Goal: Browse casually: Explore the website without a specific task or goal

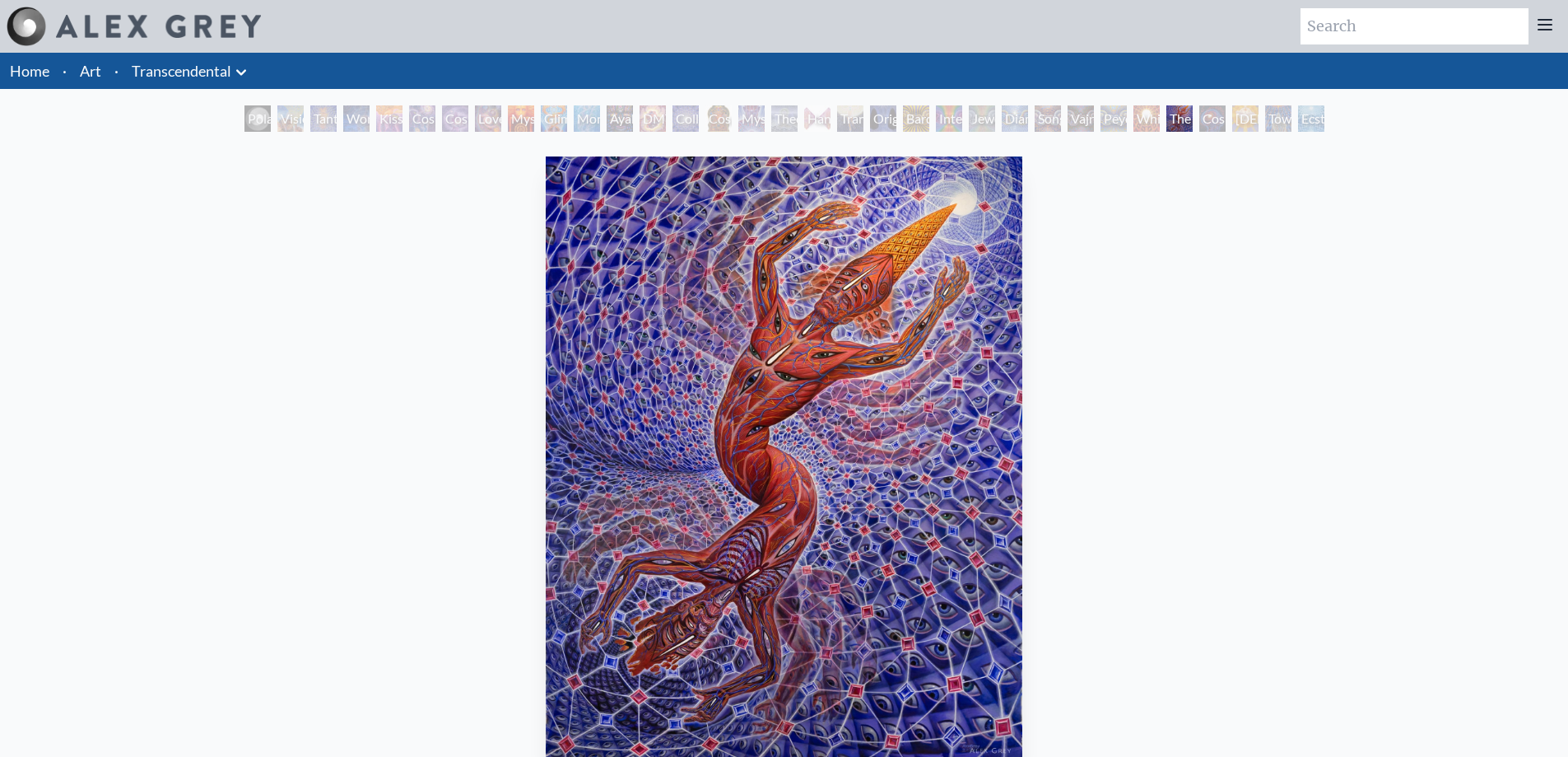
click at [244, 124] on div "Polar Unity Spiral" at bounding box center [257, 118] width 26 height 26
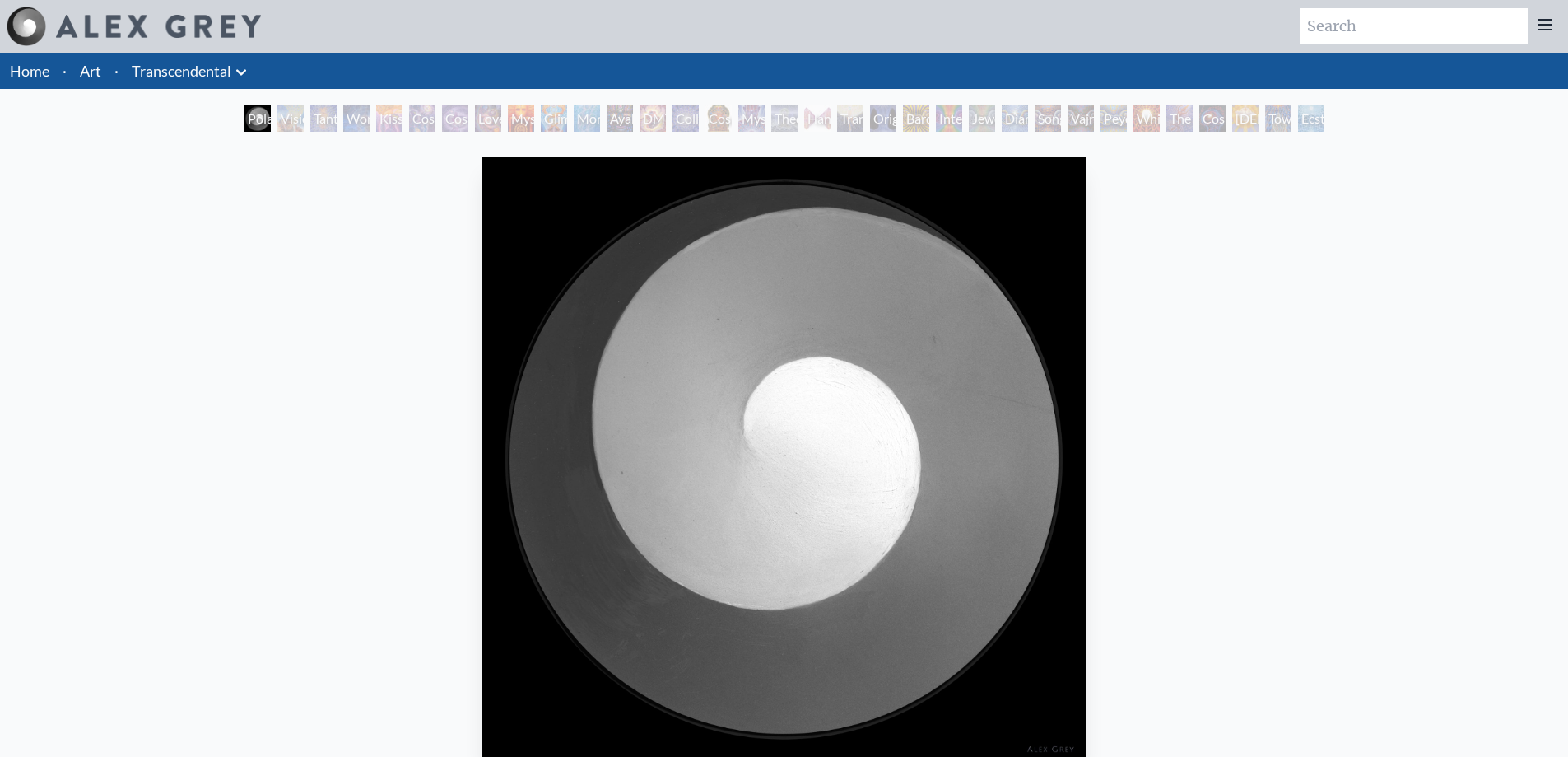
click at [292, 121] on div "Visionary Origin of Language" at bounding box center [290, 118] width 26 height 26
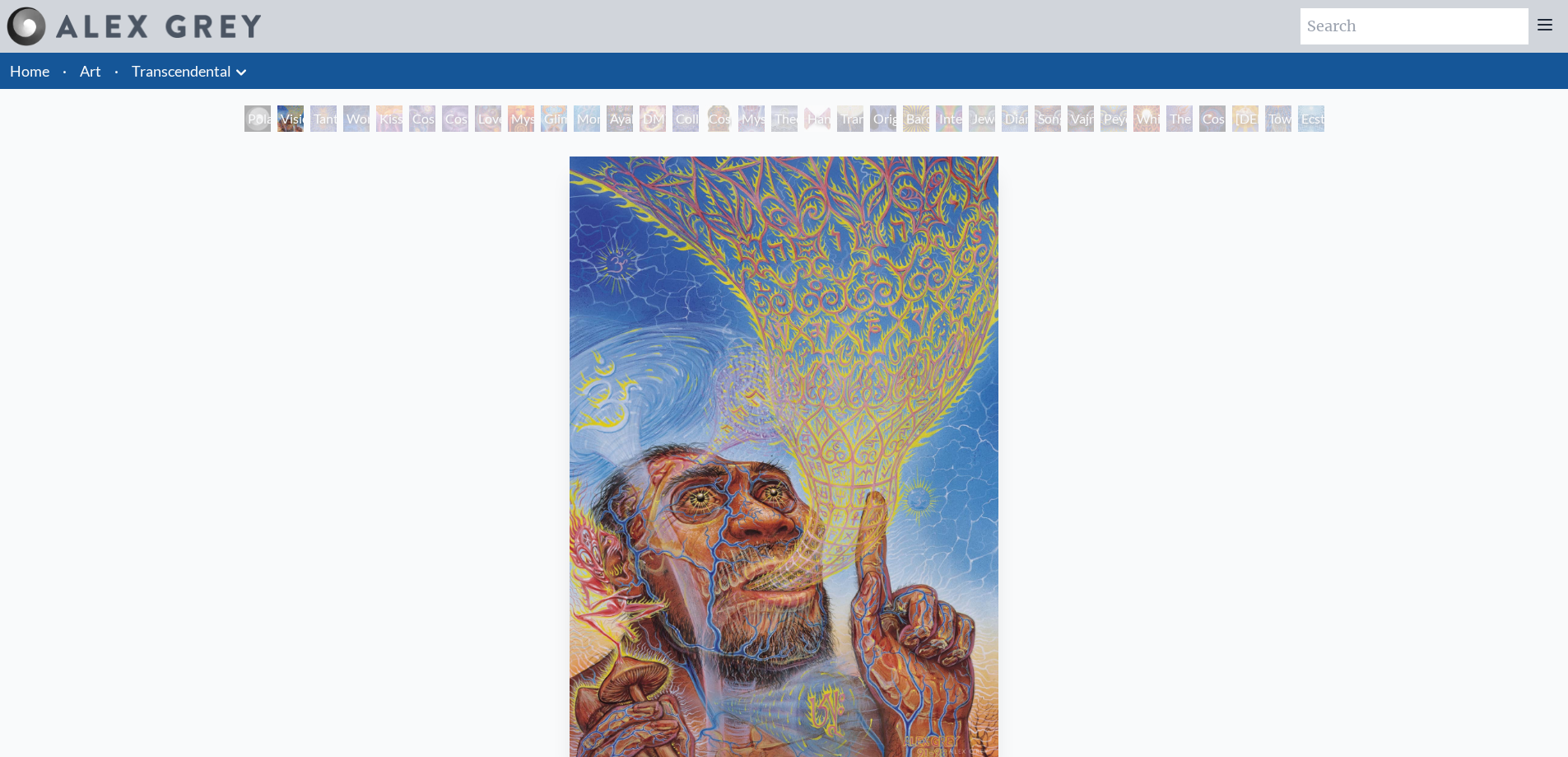
click at [317, 129] on div "Tantra" at bounding box center [323, 118] width 26 height 26
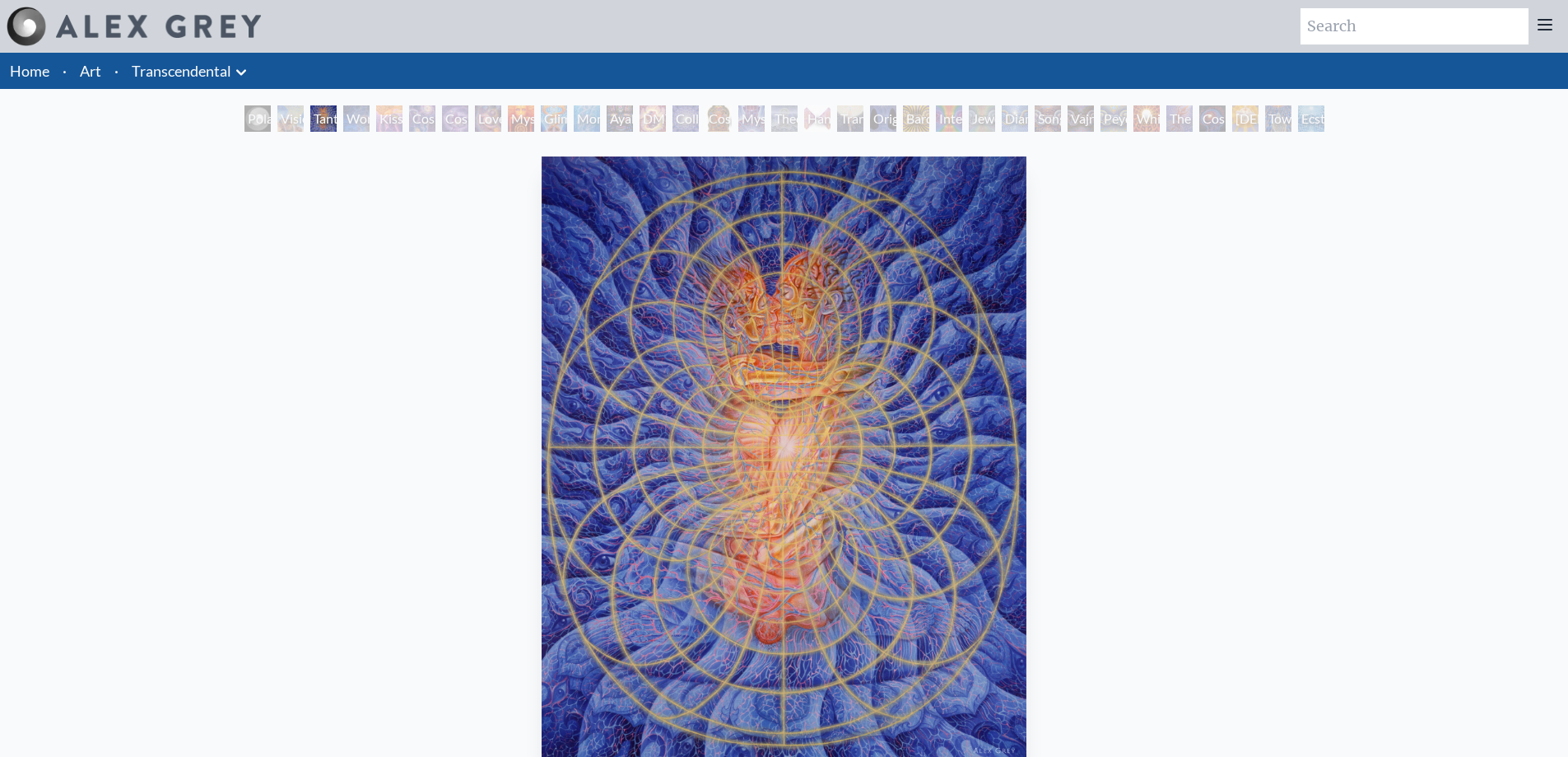
click at [358, 123] on div "Wonder" at bounding box center [355, 118] width 26 height 26
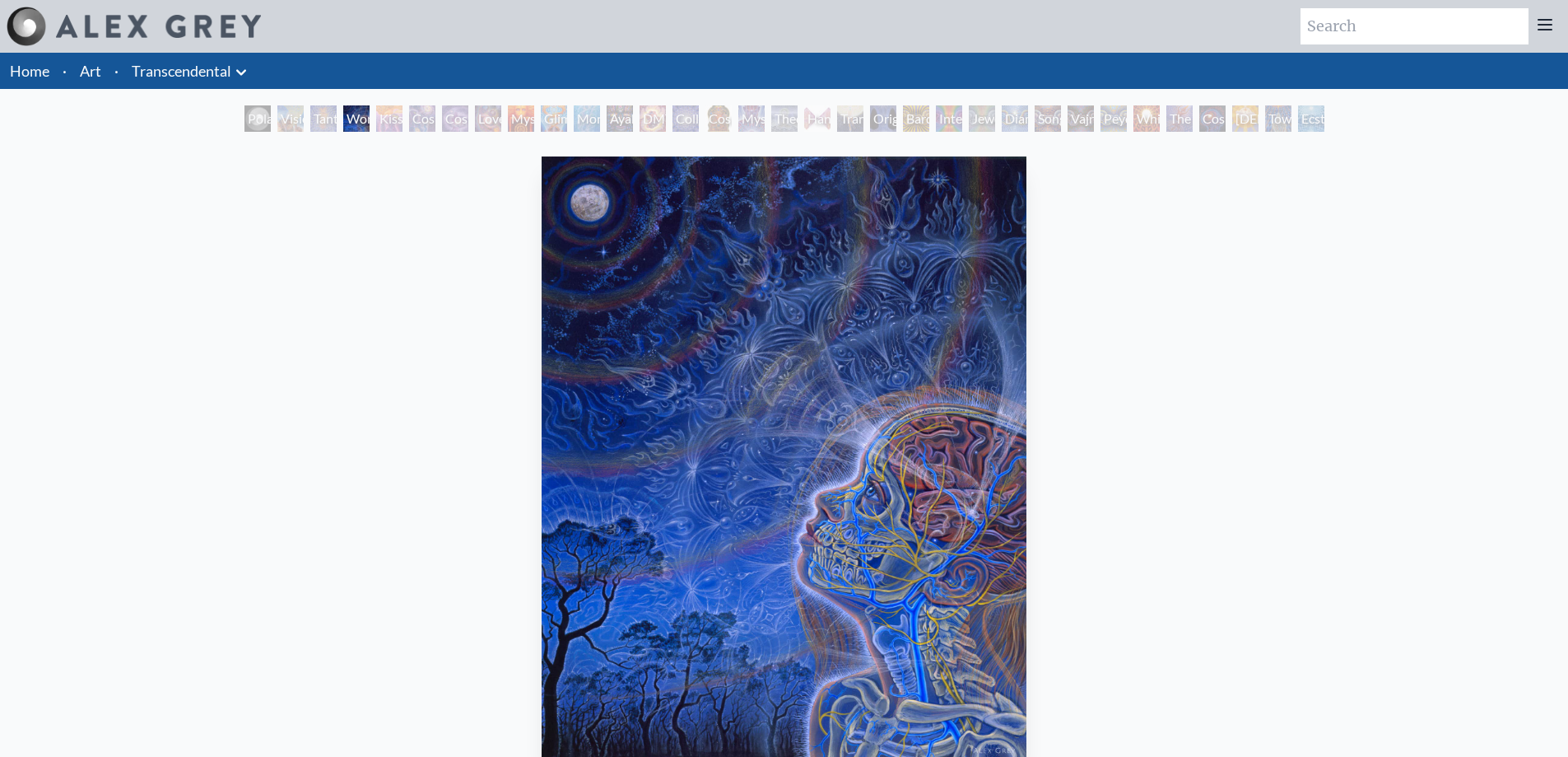
click at [392, 121] on div "Kiss of the [MEDICAL_DATA]" at bounding box center [389, 118] width 26 height 26
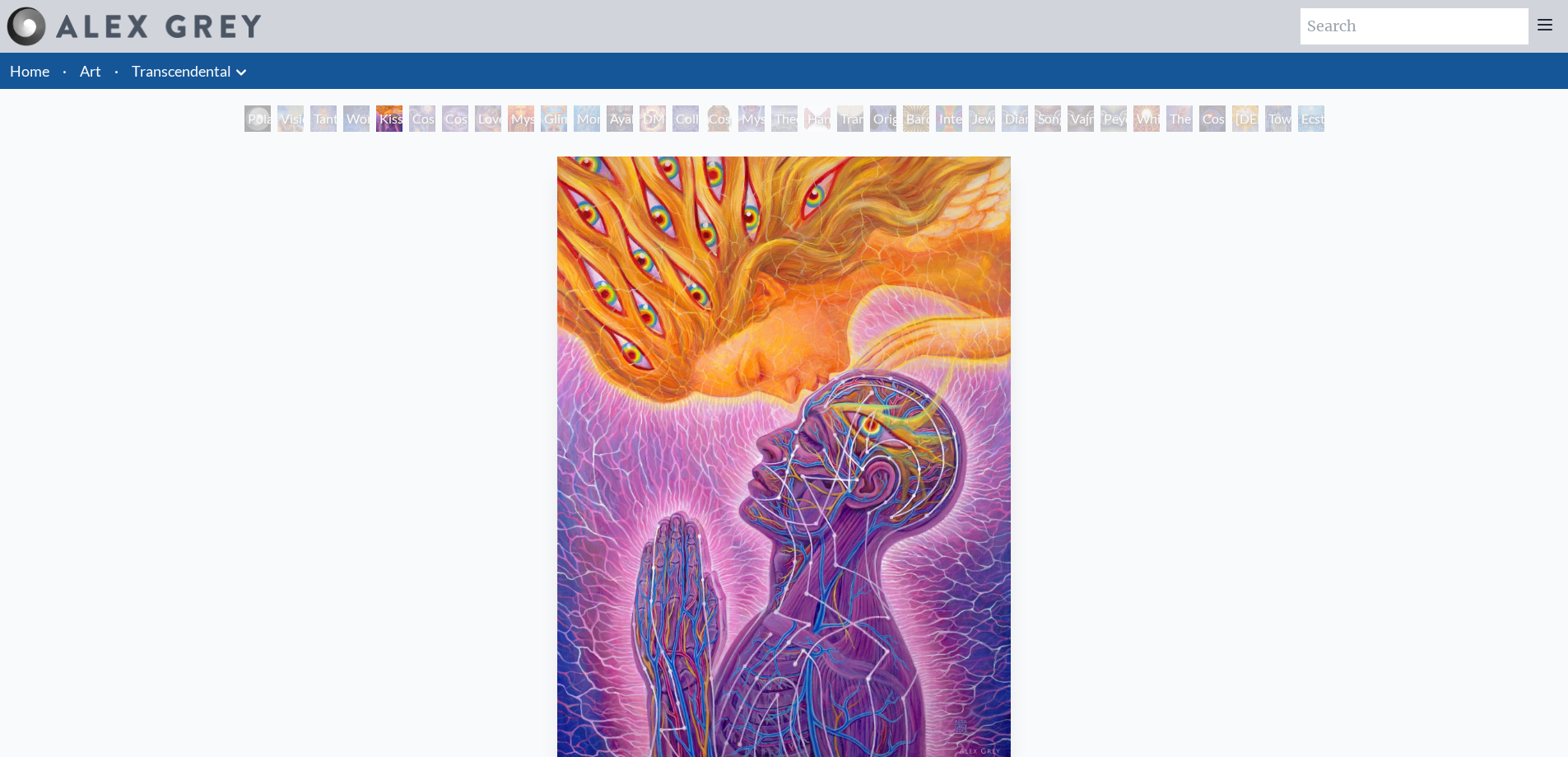
click at [419, 123] on div "Cosmic Creativity" at bounding box center [422, 118] width 26 height 26
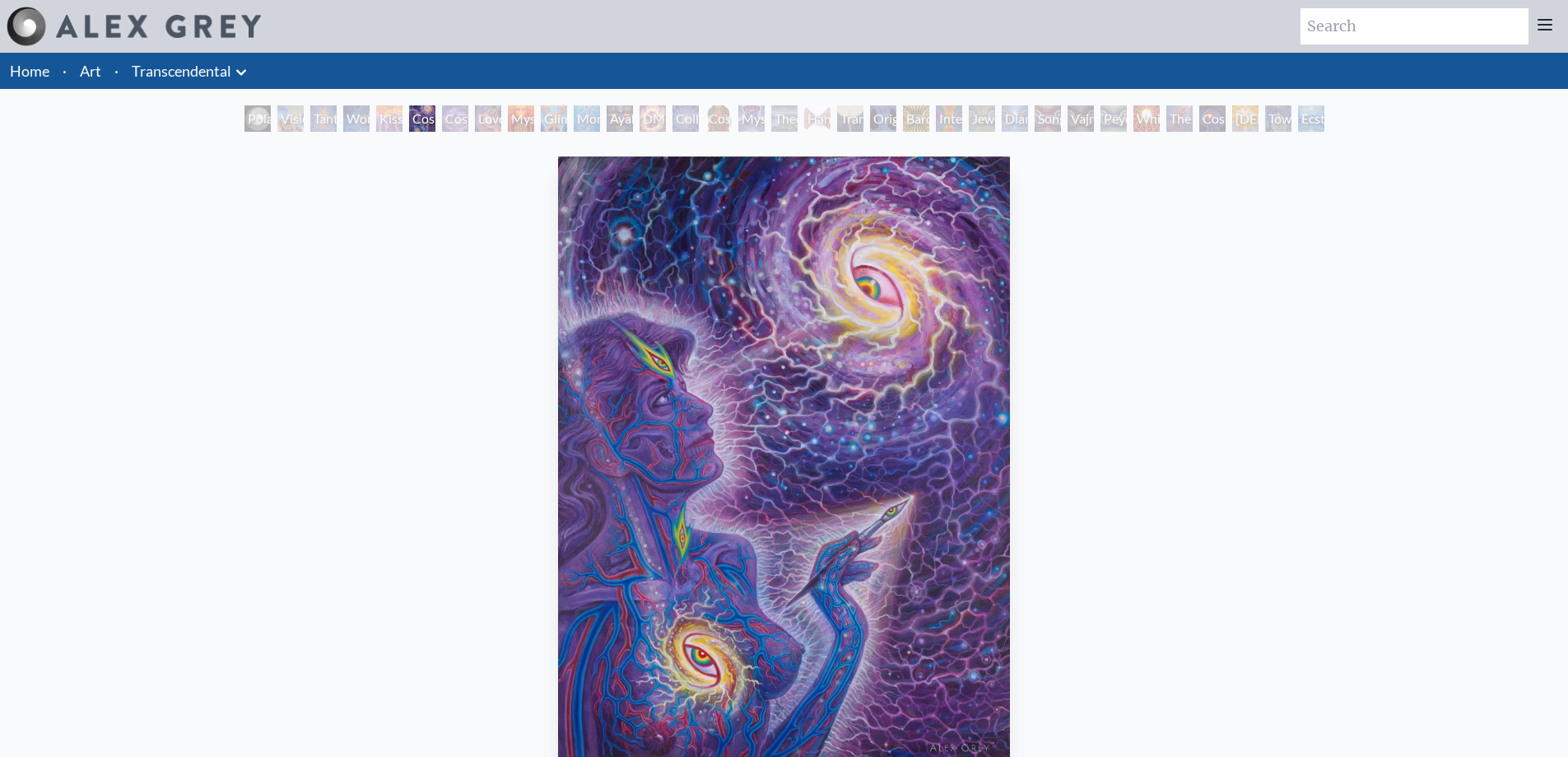
click at [452, 130] on div "Cosmic Artist" at bounding box center [455, 118] width 26 height 26
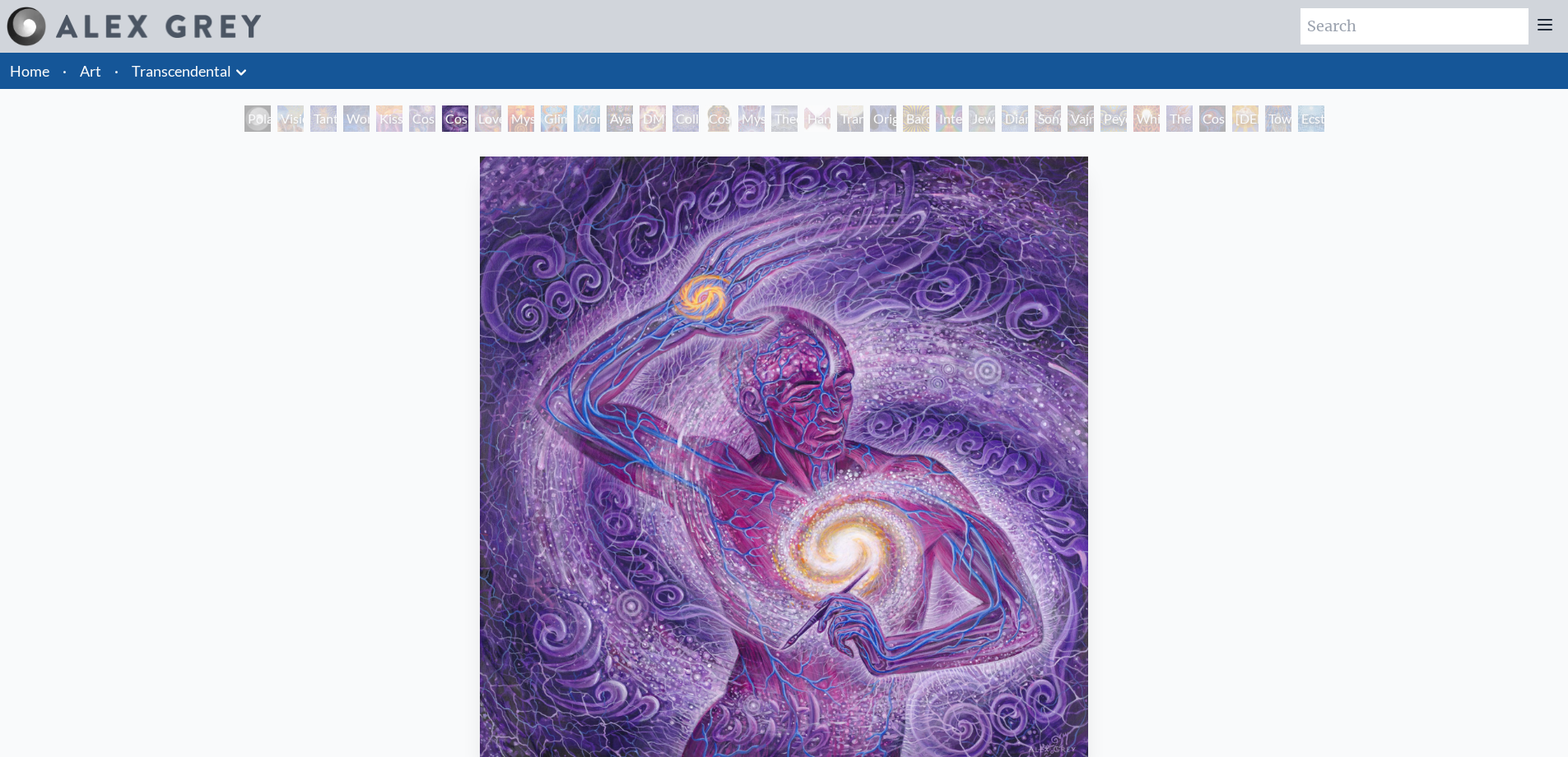
click at [488, 113] on div "Love is a Cosmic Force" at bounding box center [488, 118] width 26 height 26
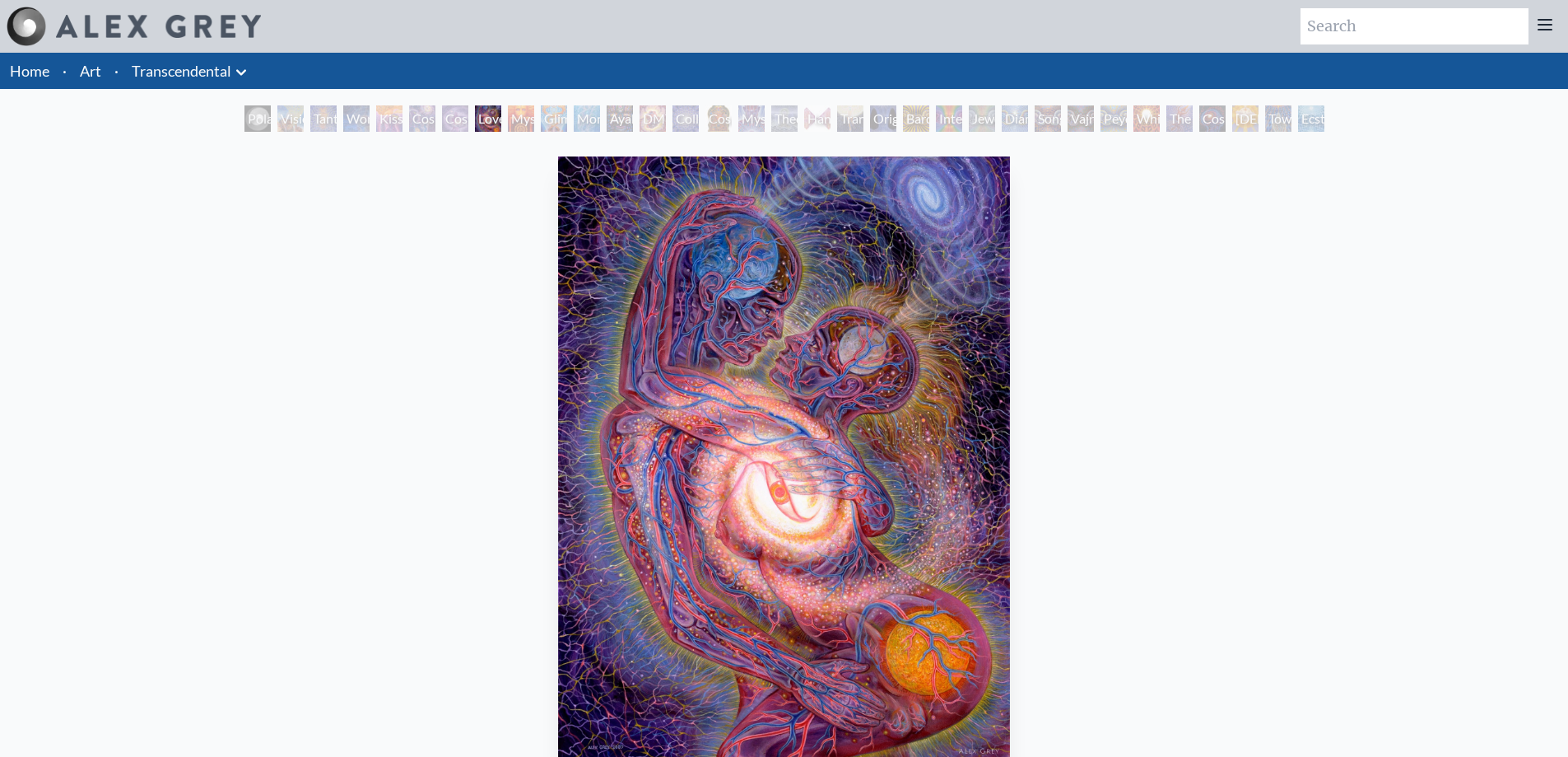
click at [512, 131] on div "Mysteriosa 2" at bounding box center [520, 118] width 26 height 26
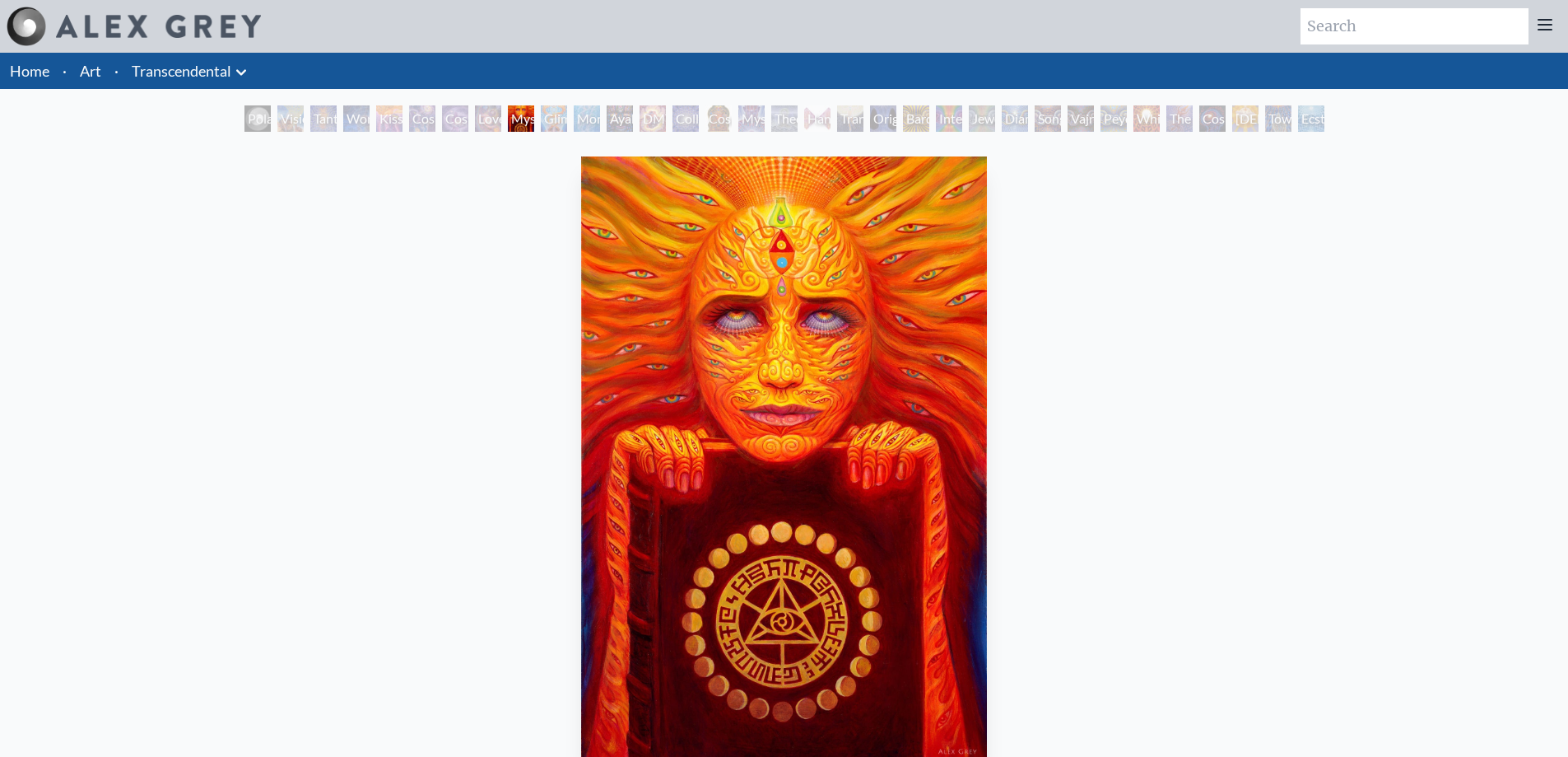
click at [553, 122] on div "Glimpsing the Empyrean" at bounding box center [553, 118] width 26 height 26
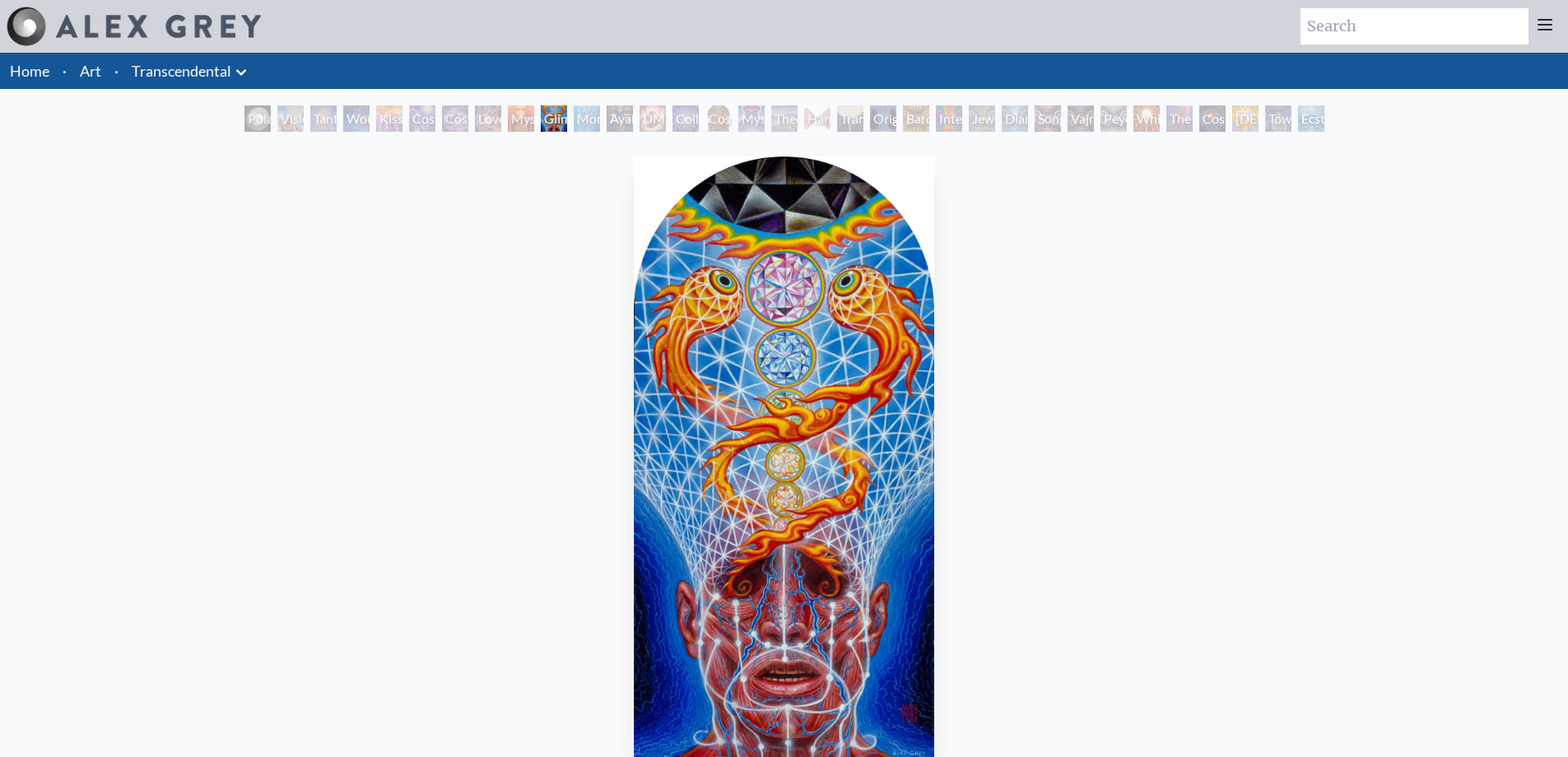
click at [579, 131] on div "Monochord" at bounding box center [586, 118] width 26 height 26
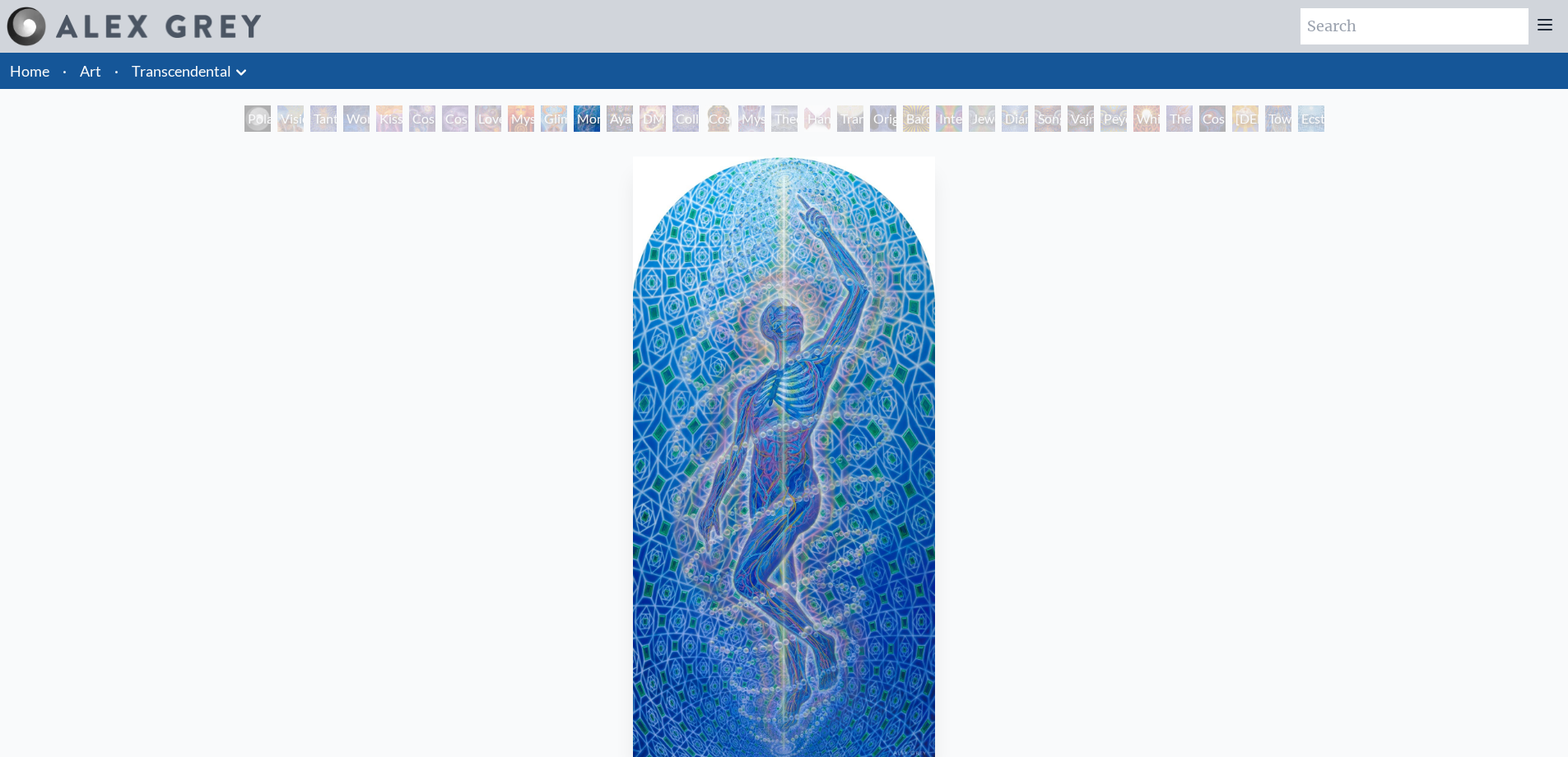
click at [618, 130] on div "Ayahuasca Visitation" at bounding box center [619, 118] width 26 height 26
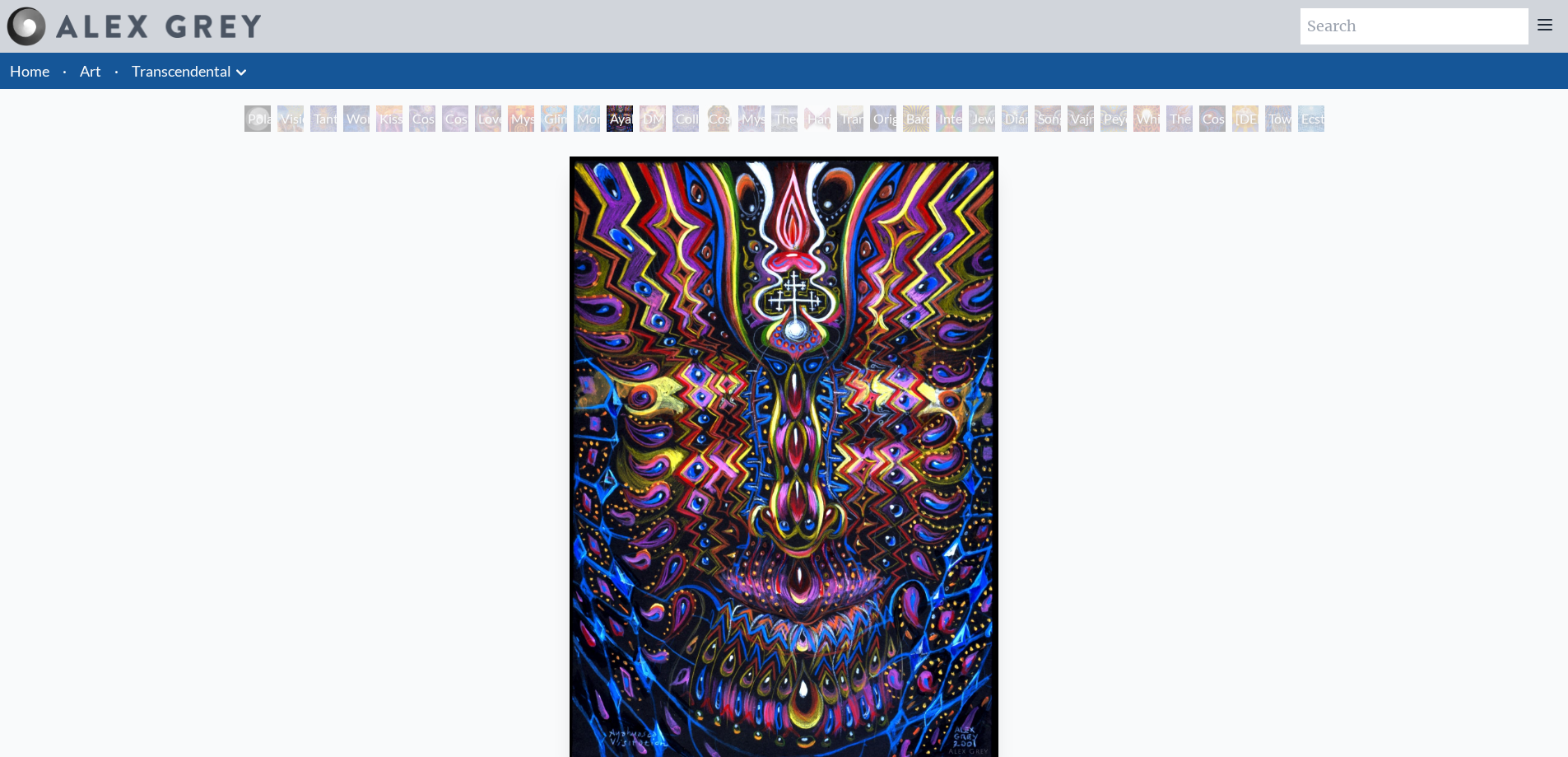
click at [643, 127] on div "DMT - The Spirit Molecule" at bounding box center [653, 118] width 26 height 26
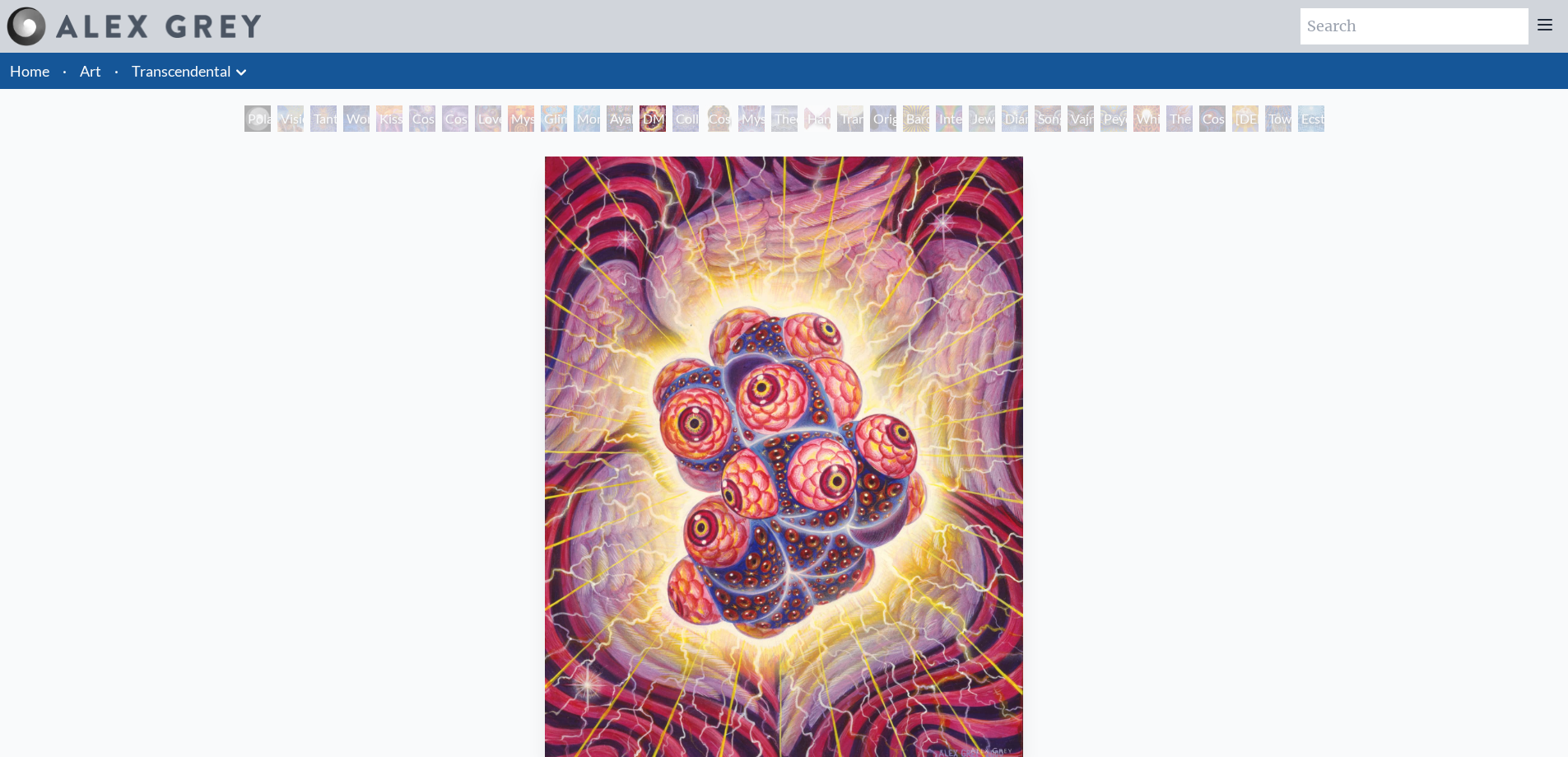
click at [679, 126] on div "Collective Vision" at bounding box center [685, 118] width 26 height 26
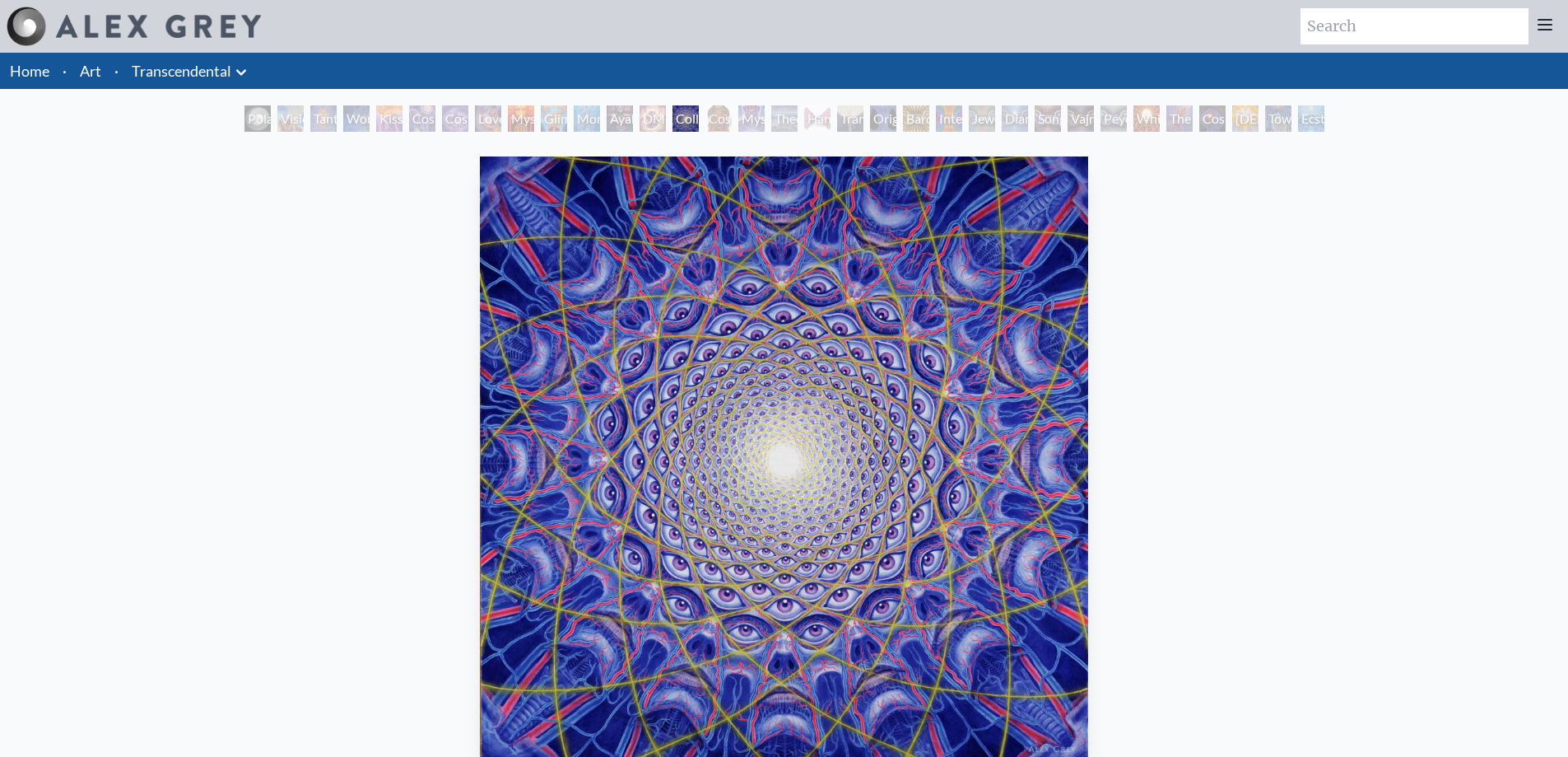
click at [719, 127] on div "Cosmic [DEMOGRAPHIC_DATA]" at bounding box center [718, 118] width 26 height 26
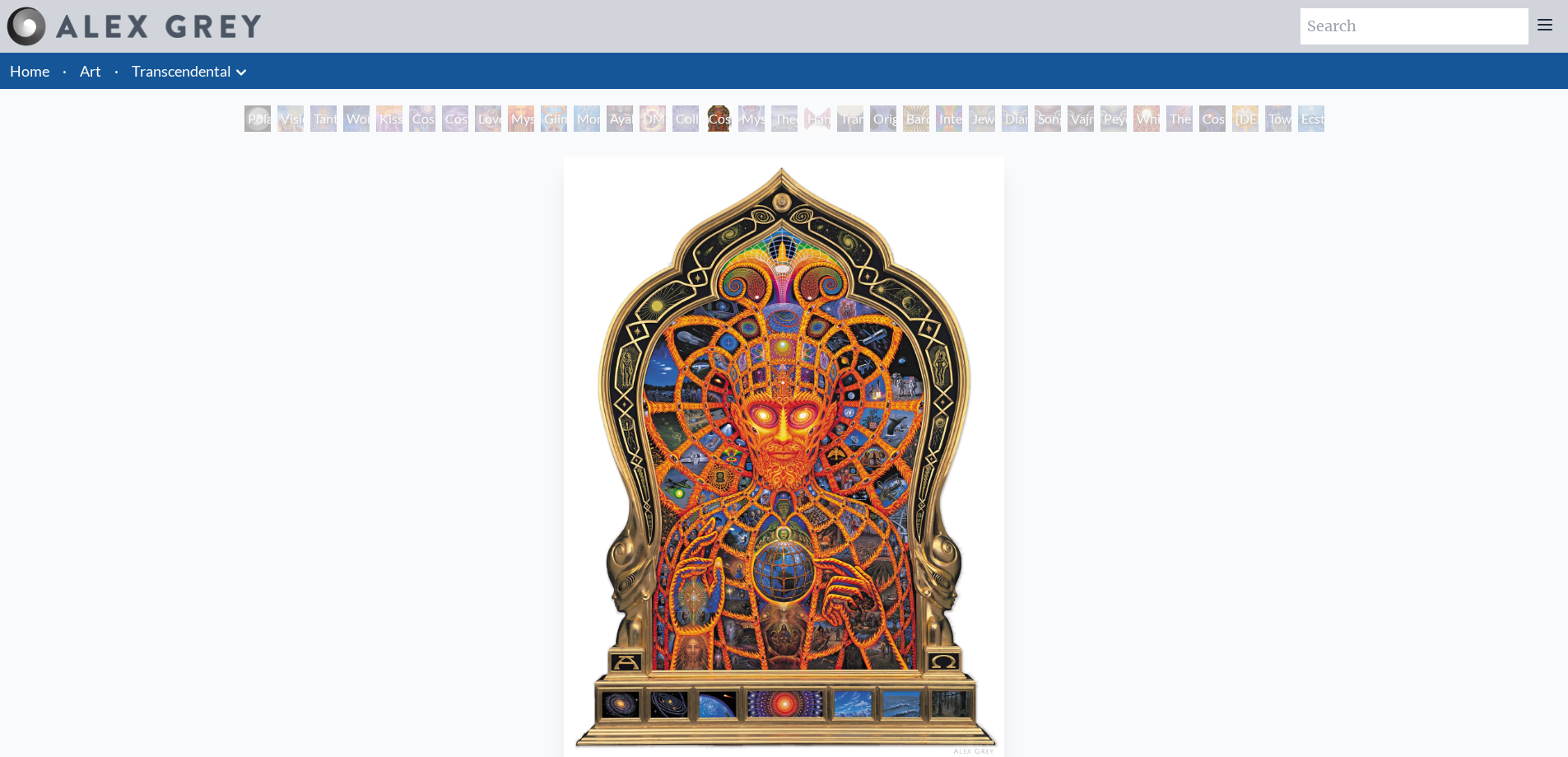
click at [778, 440] on img "15 / 33" at bounding box center [784, 459] width 441 height 605
click at [741, 120] on div "Mystic Eye" at bounding box center [751, 118] width 26 height 26
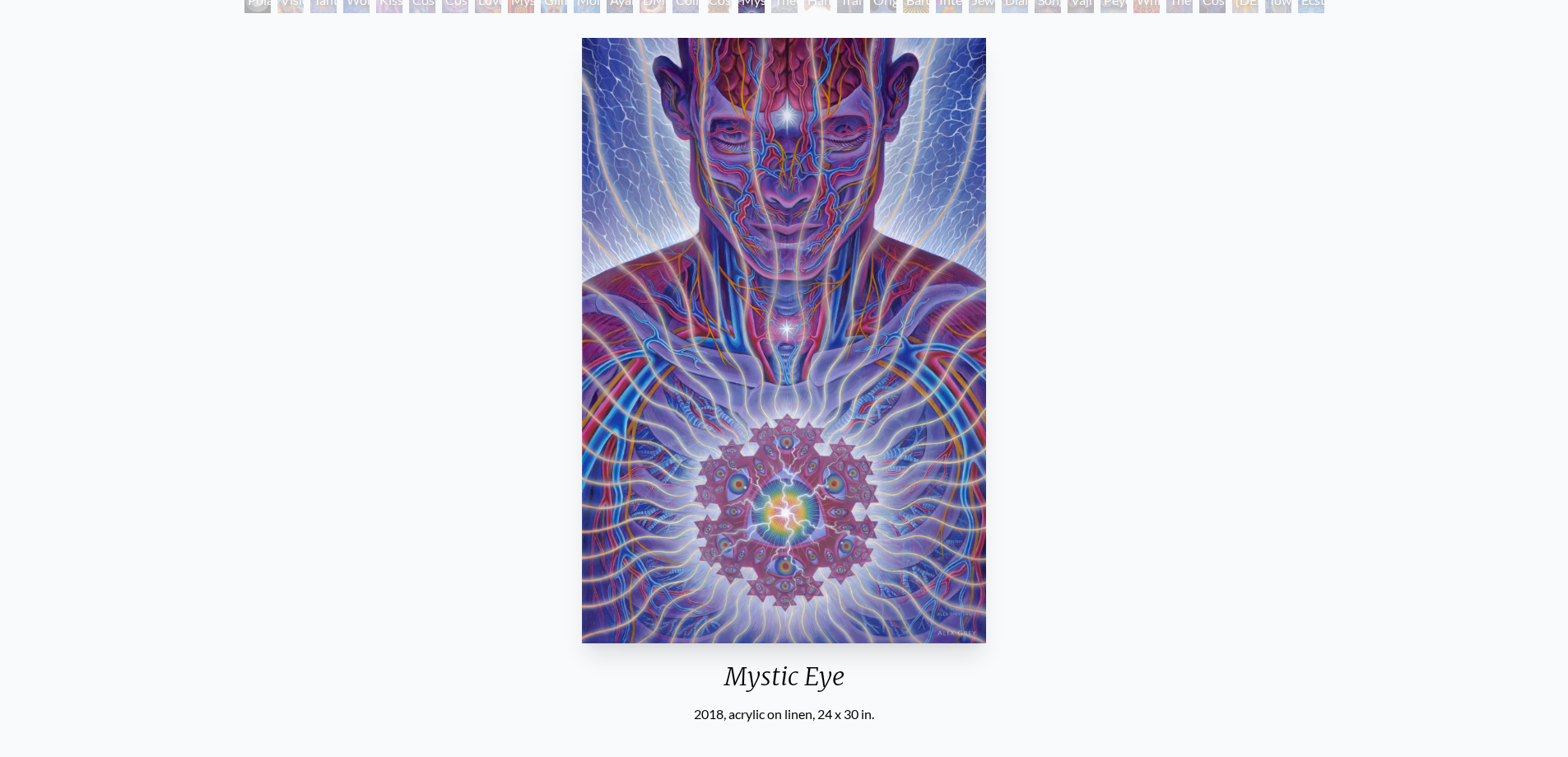
scroll to position [83, 0]
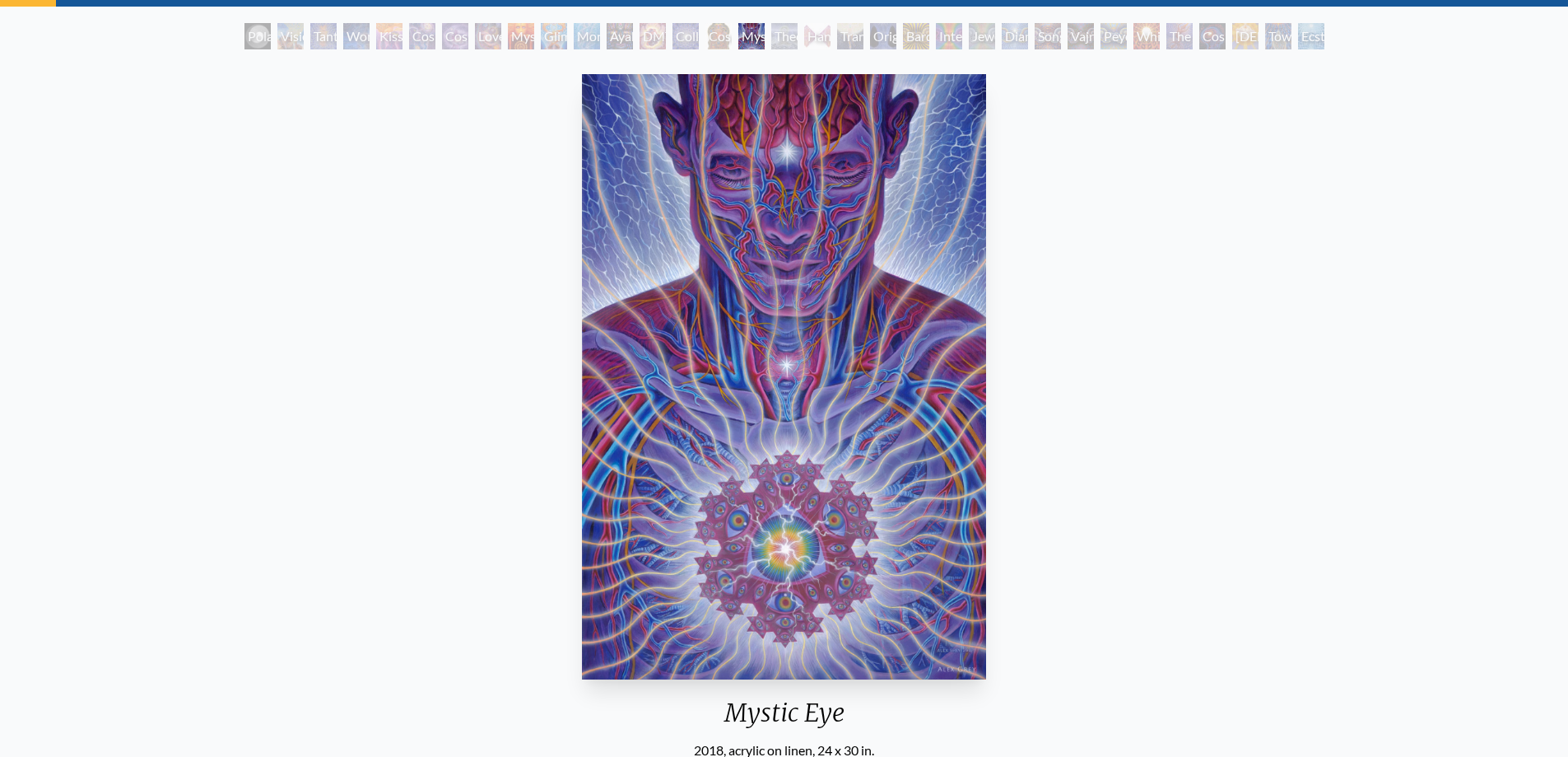
click at [773, 45] on div "Theologue" at bounding box center [784, 36] width 26 height 26
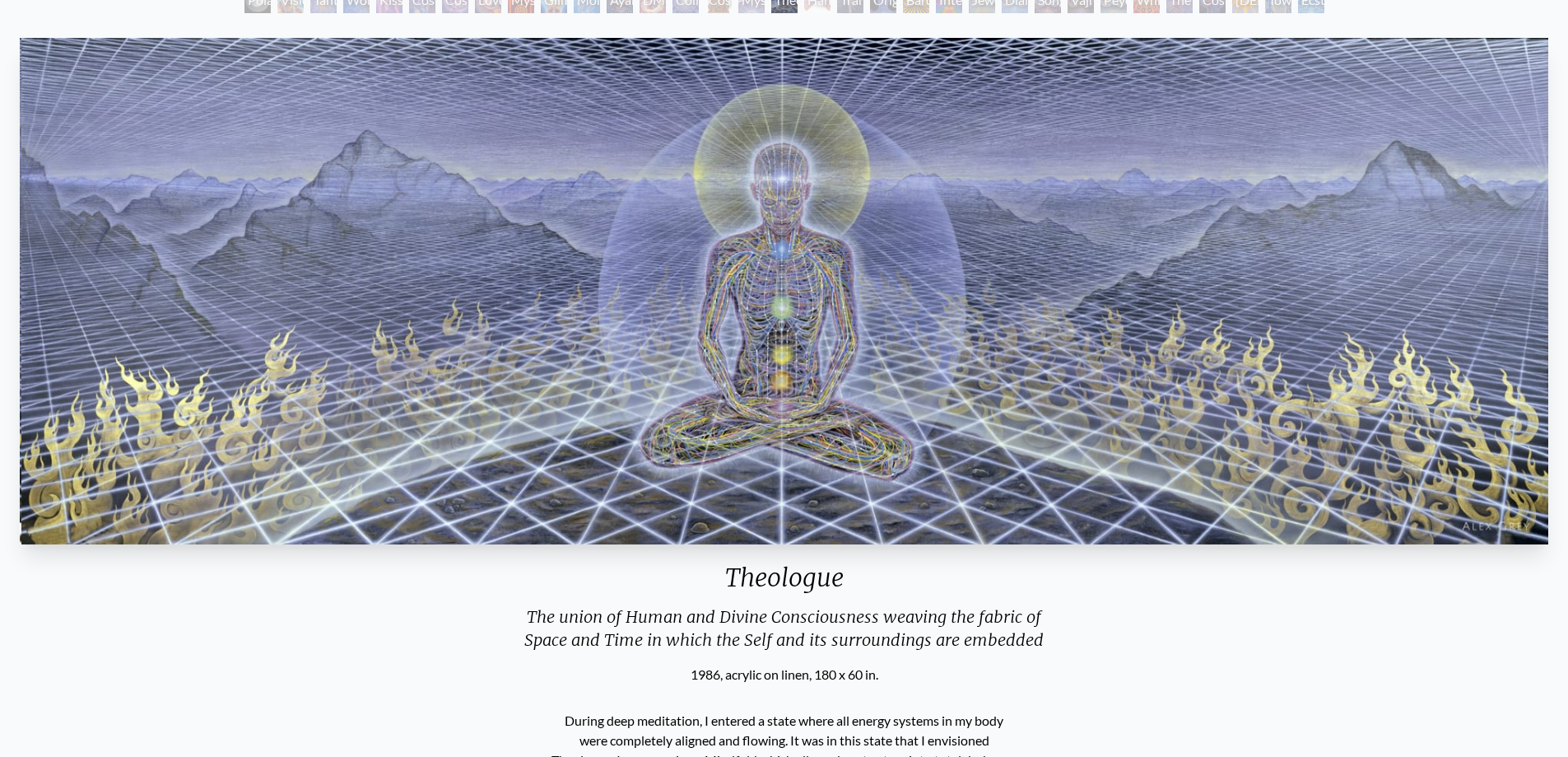
scroll to position [83, 0]
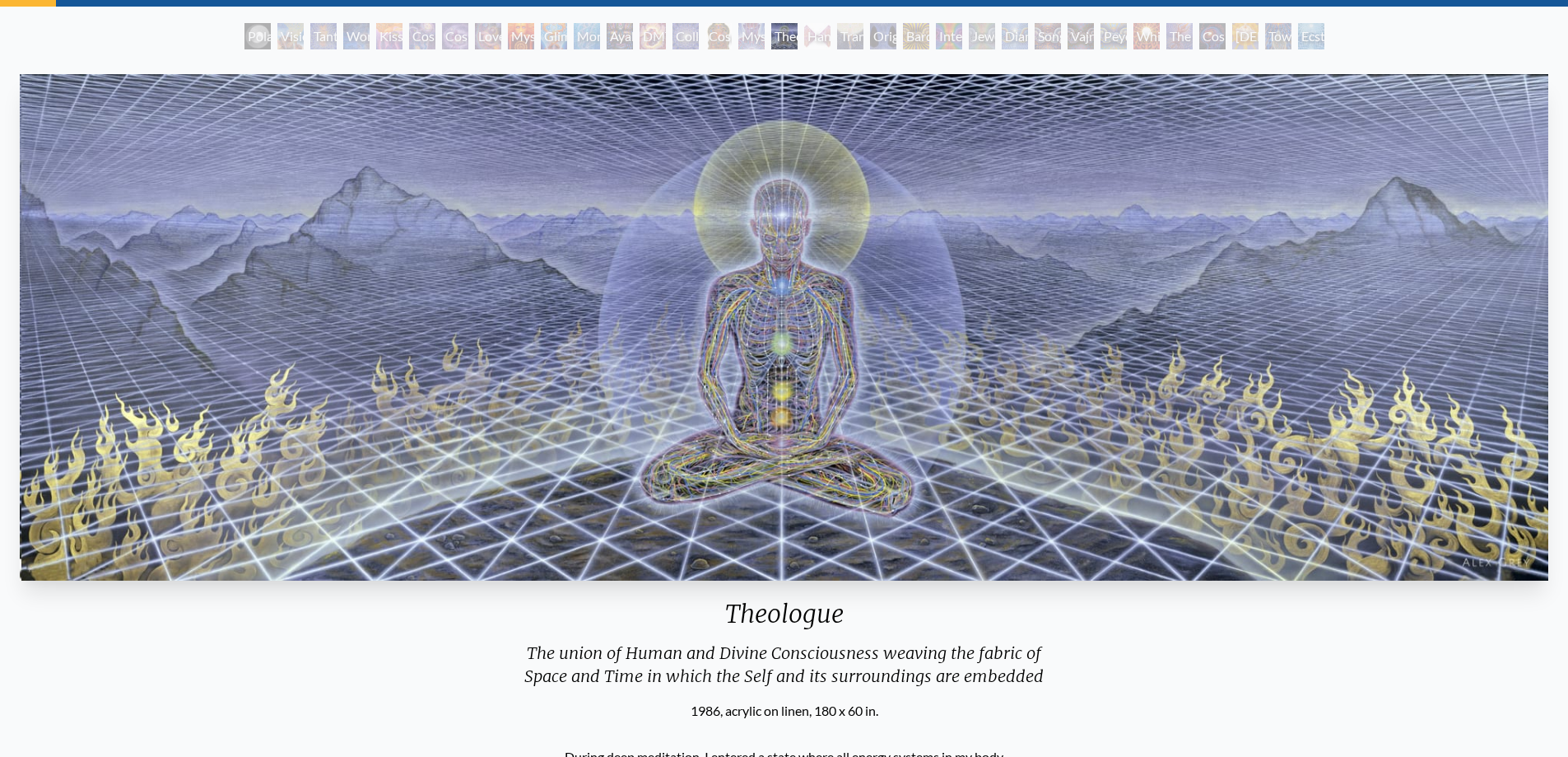
click at [813, 43] on div "Hands that See" at bounding box center [817, 36] width 26 height 26
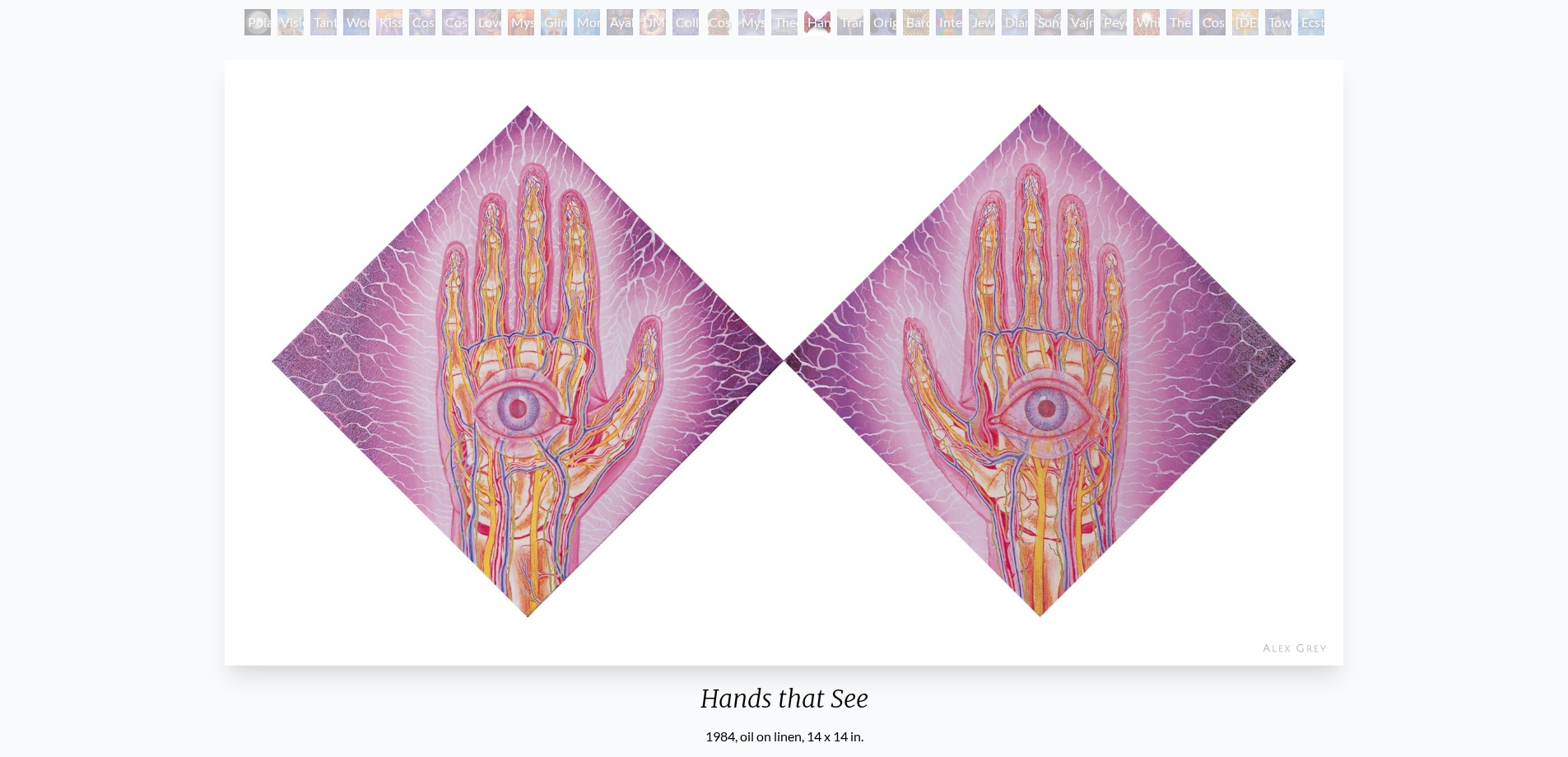
scroll to position [83, 0]
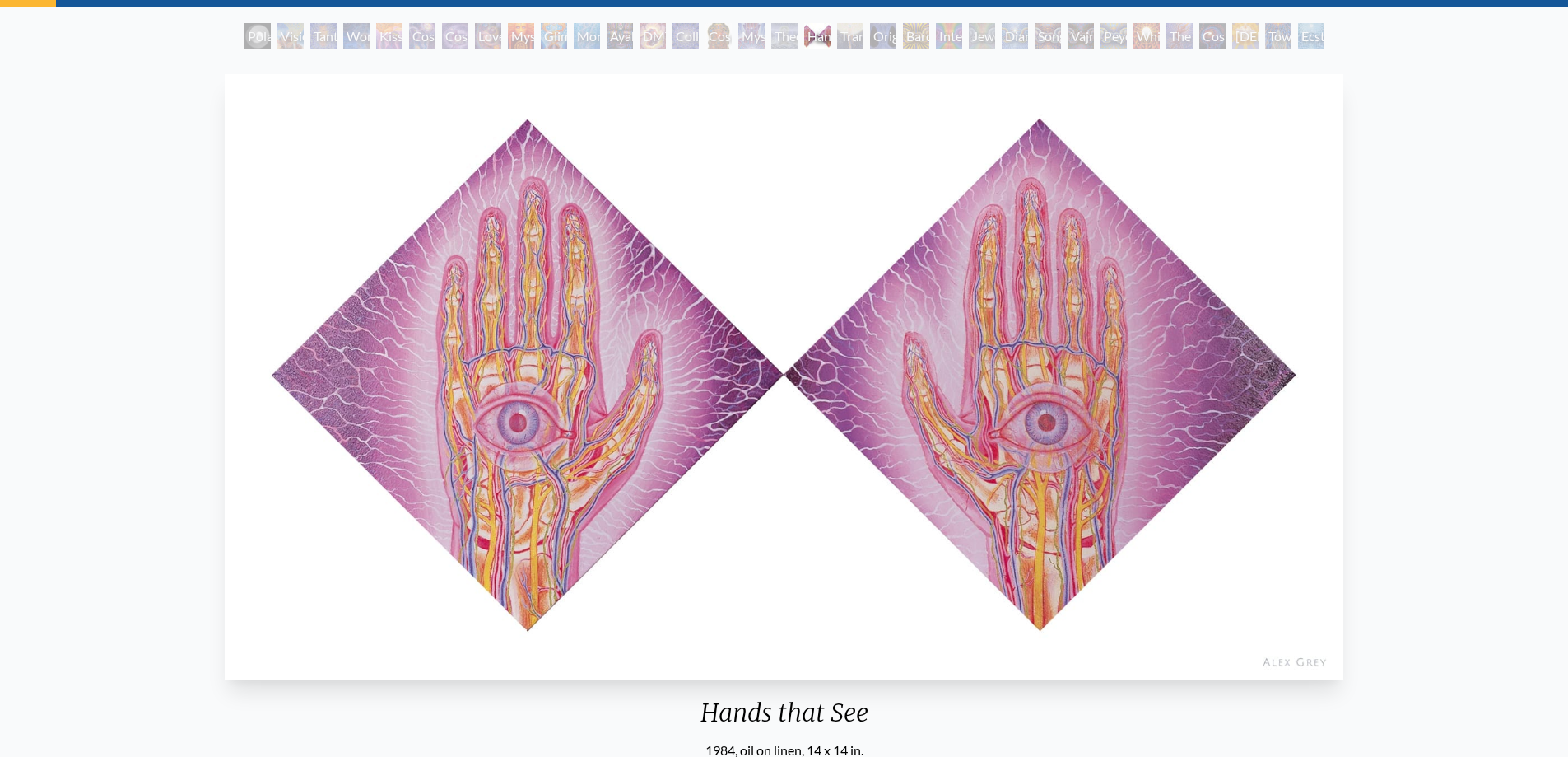
click at [848, 44] on div "Transfiguration" at bounding box center [849, 36] width 26 height 26
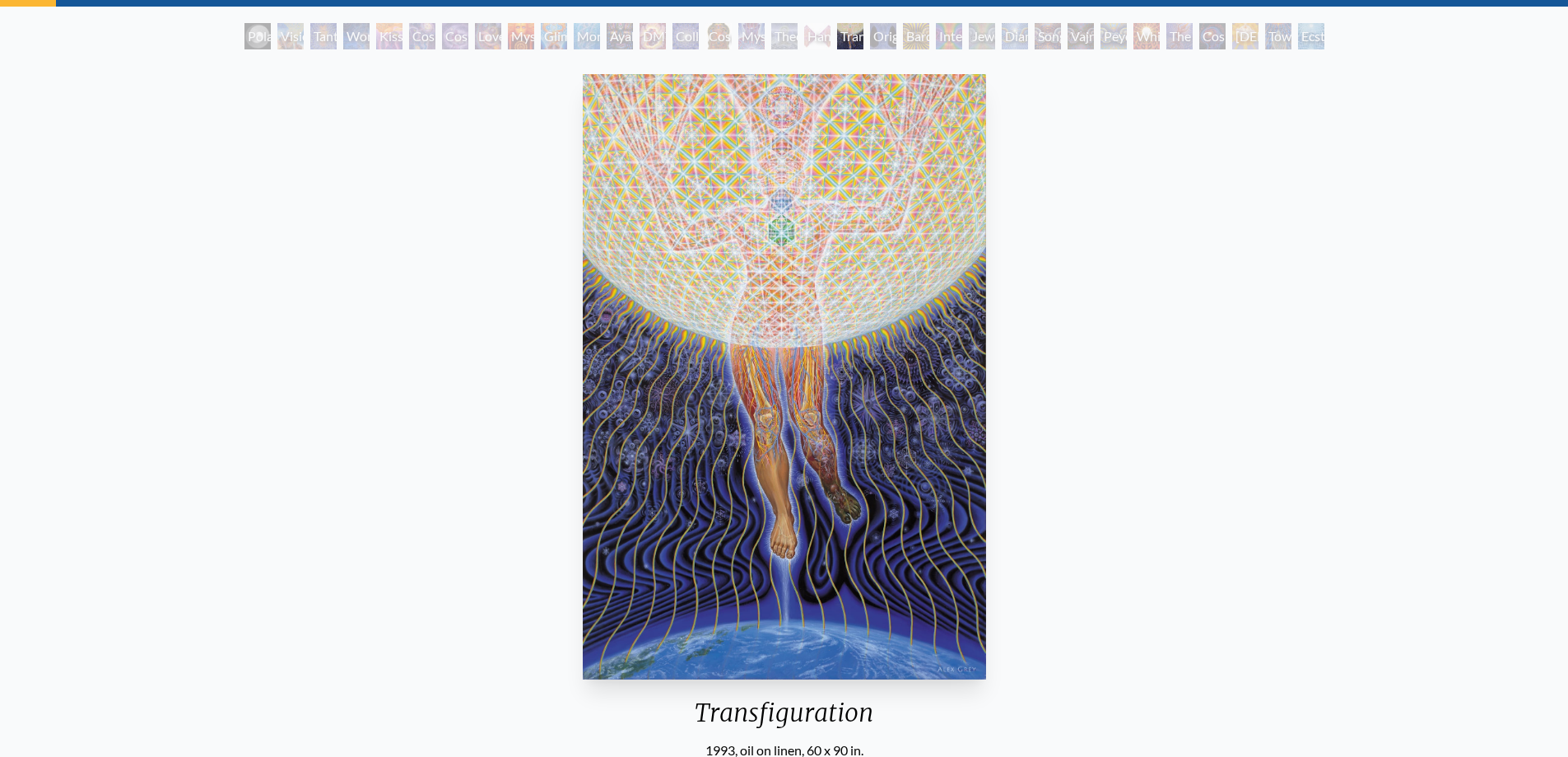
click at [888, 48] on div "Original Face" at bounding box center [882, 36] width 26 height 26
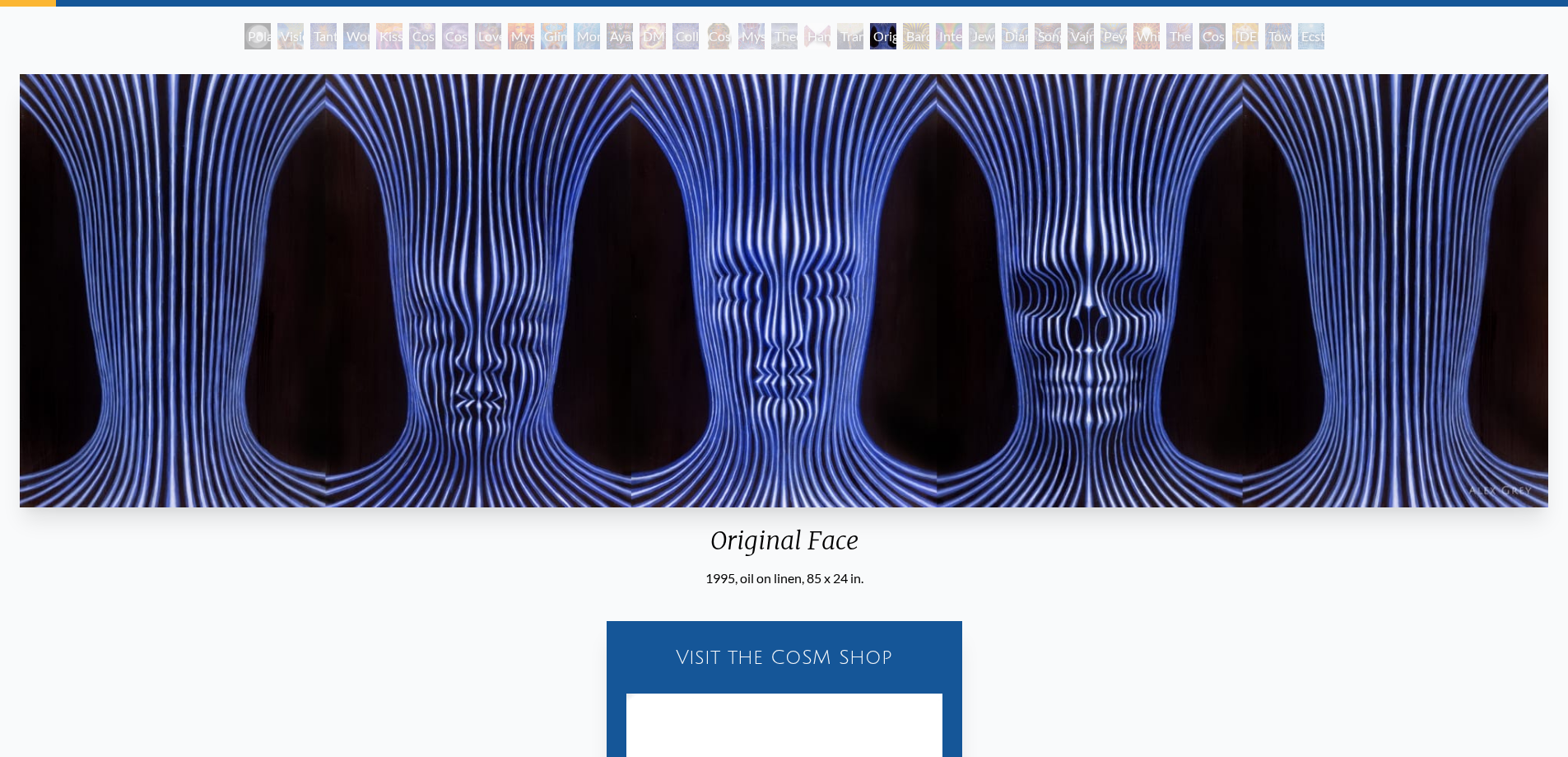
click at [914, 48] on div "Bardo Being" at bounding box center [915, 36] width 26 height 26
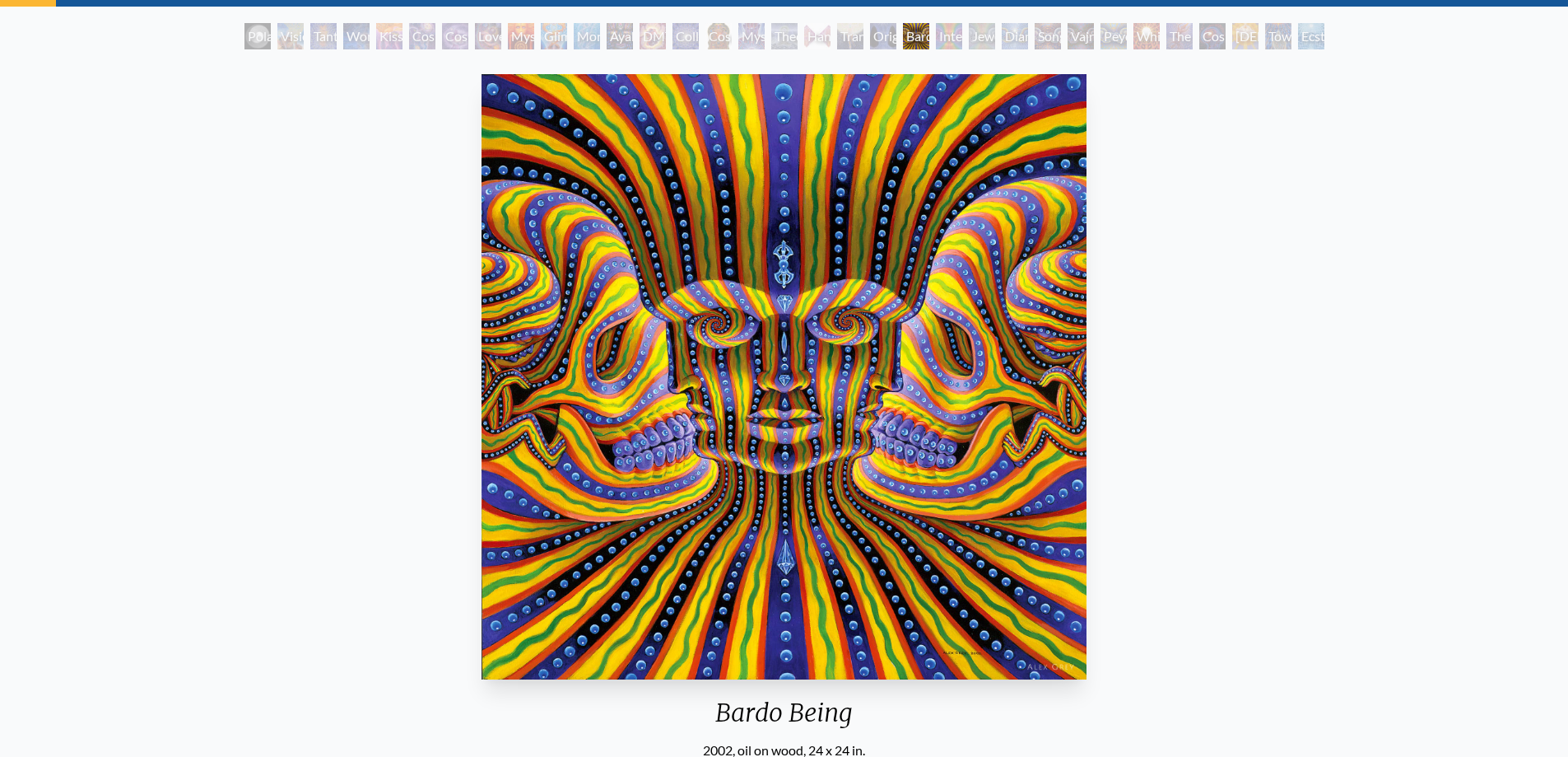
click at [942, 45] on div "Interbeing" at bounding box center [949, 36] width 26 height 26
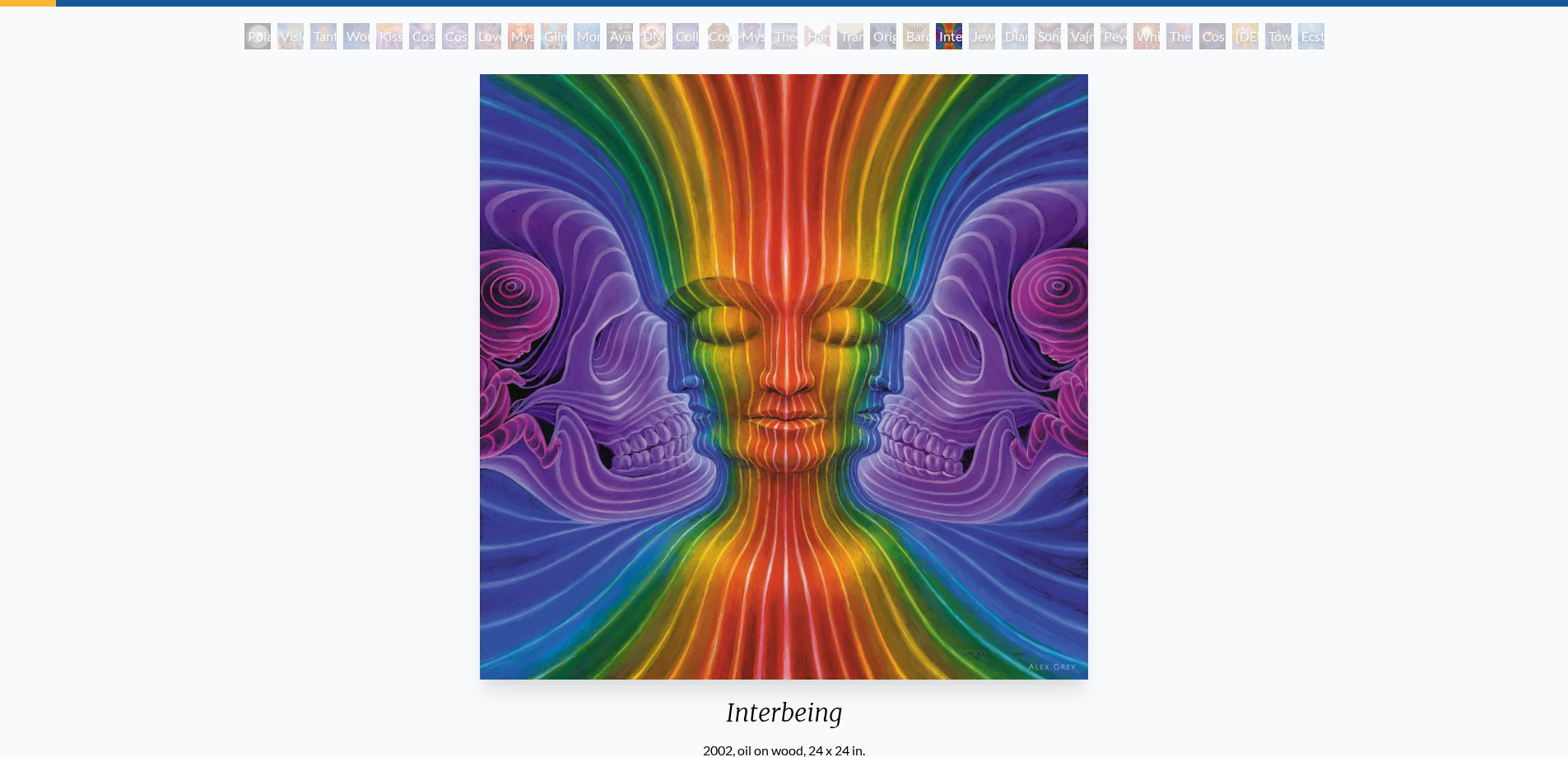
click at [974, 49] on div "Jewel Being" at bounding box center [982, 36] width 26 height 26
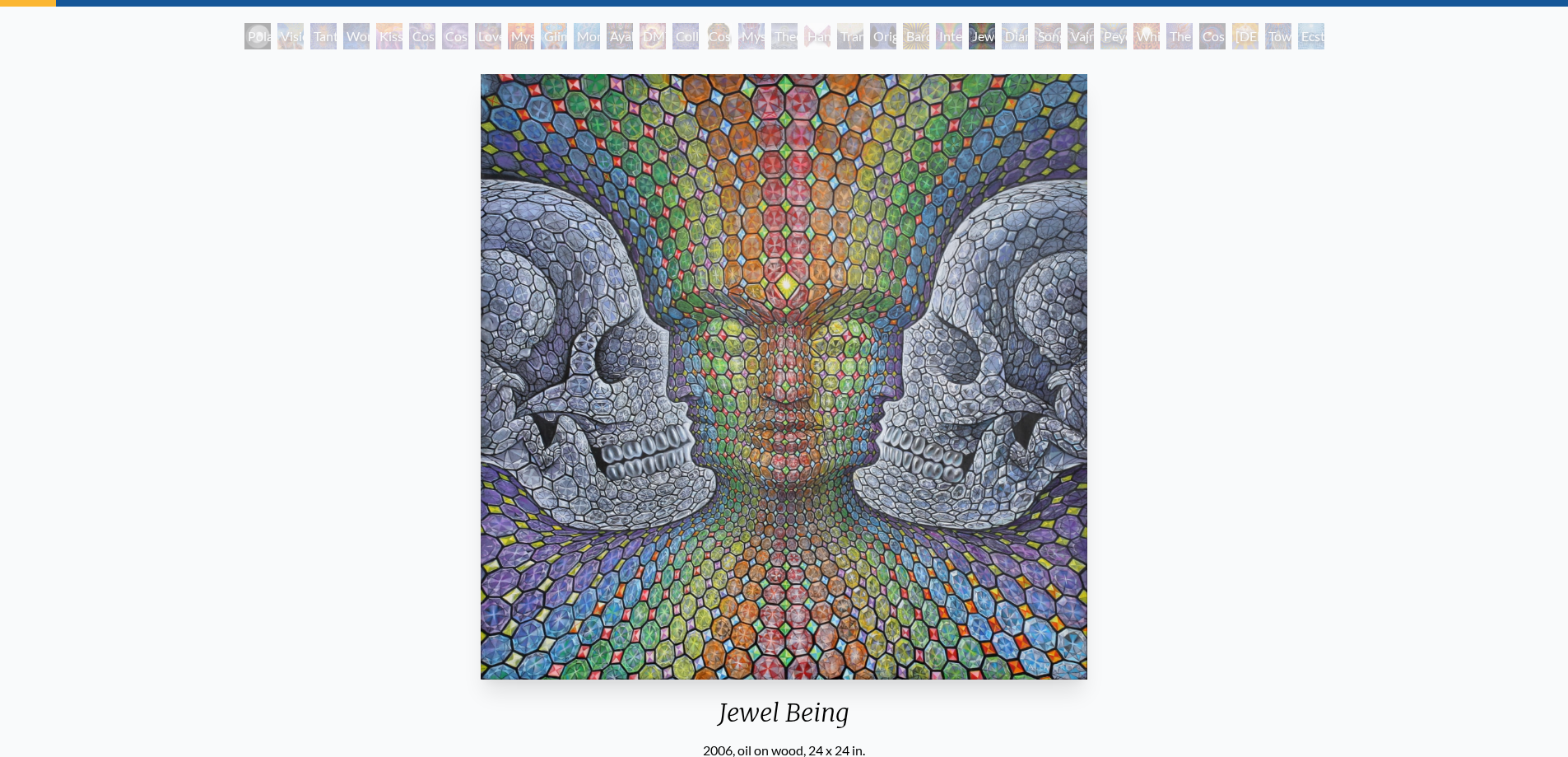
click at [1006, 47] on div "Diamond Being" at bounding box center [1014, 36] width 26 height 26
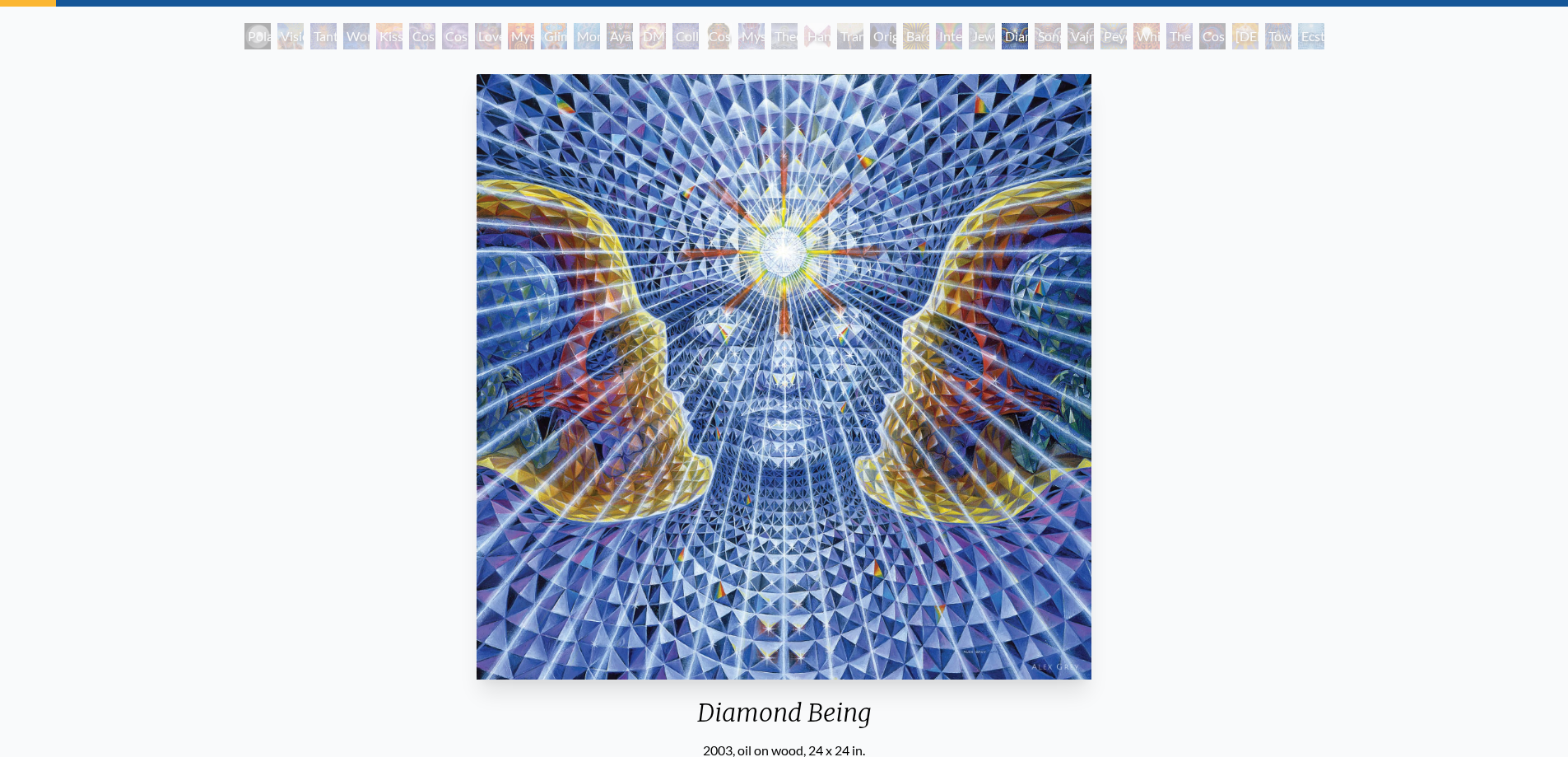
click at [1049, 49] on div "Song of Vajra Being" at bounding box center [1047, 36] width 26 height 26
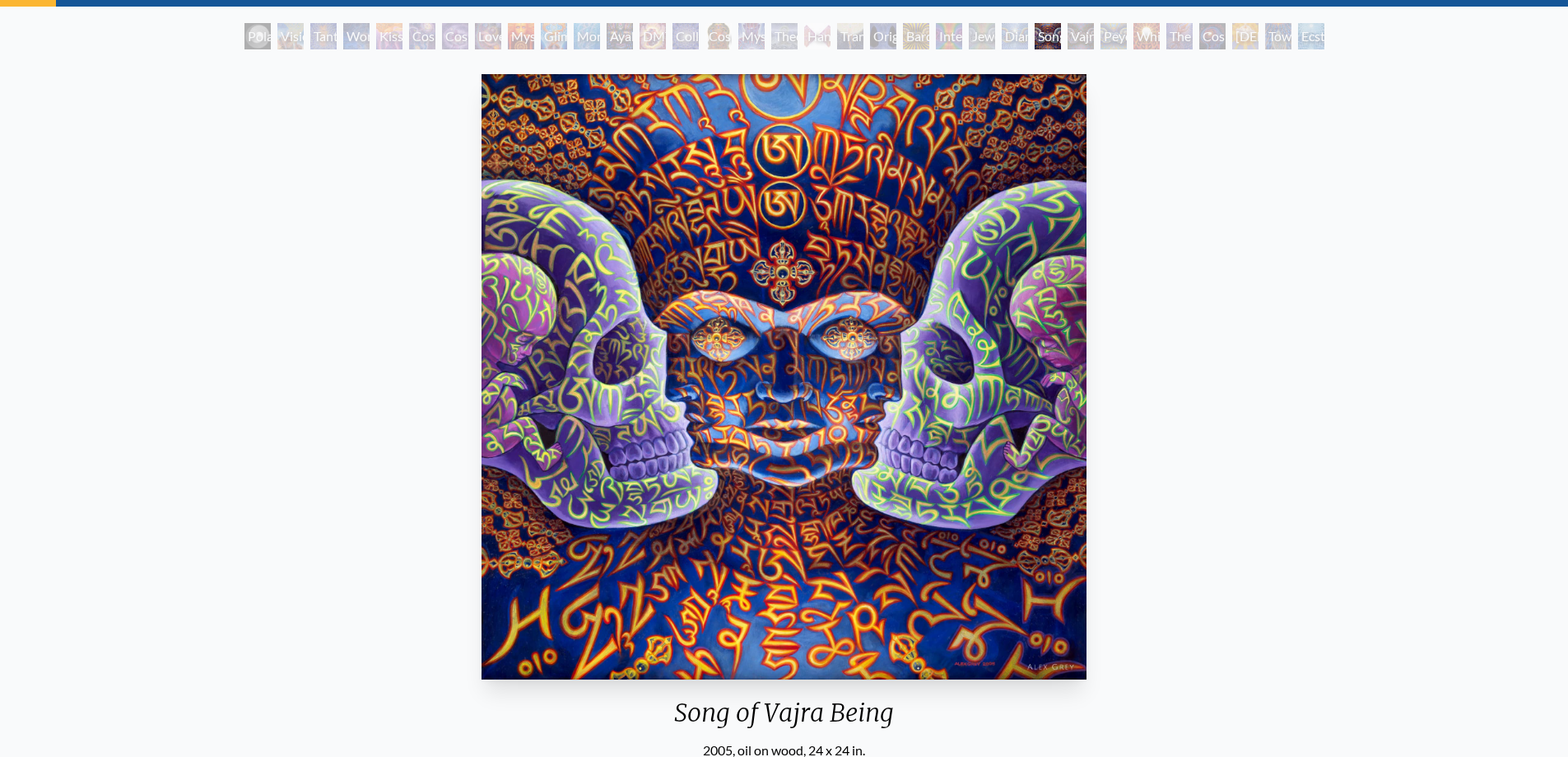
click at [1080, 48] on div "Vajra Being" at bounding box center [1080, 36] width 26 height 26
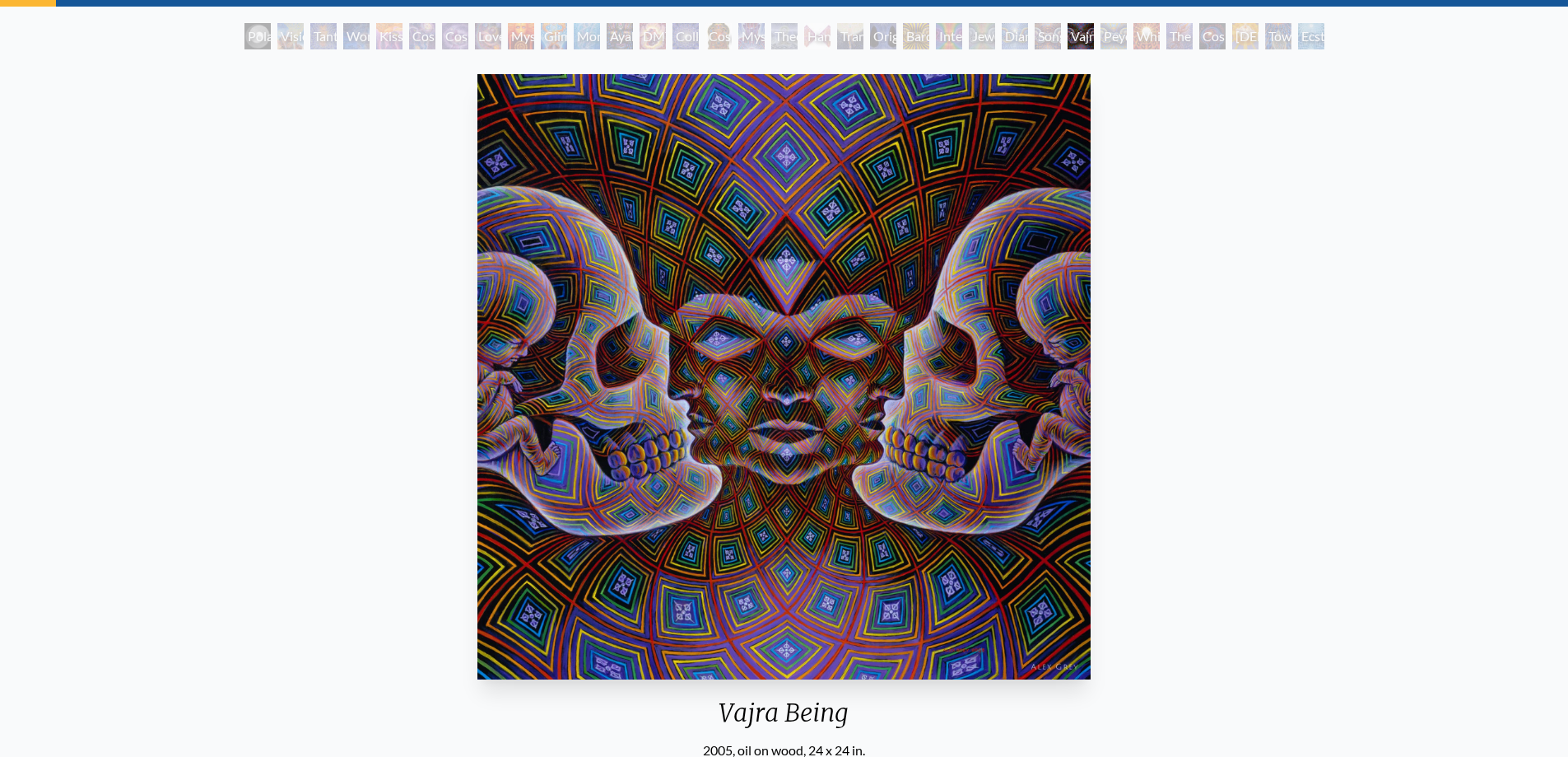
click at [1107, 47] on div "Peyote Being" at bounding box center [1113, 36] width 26 height 26
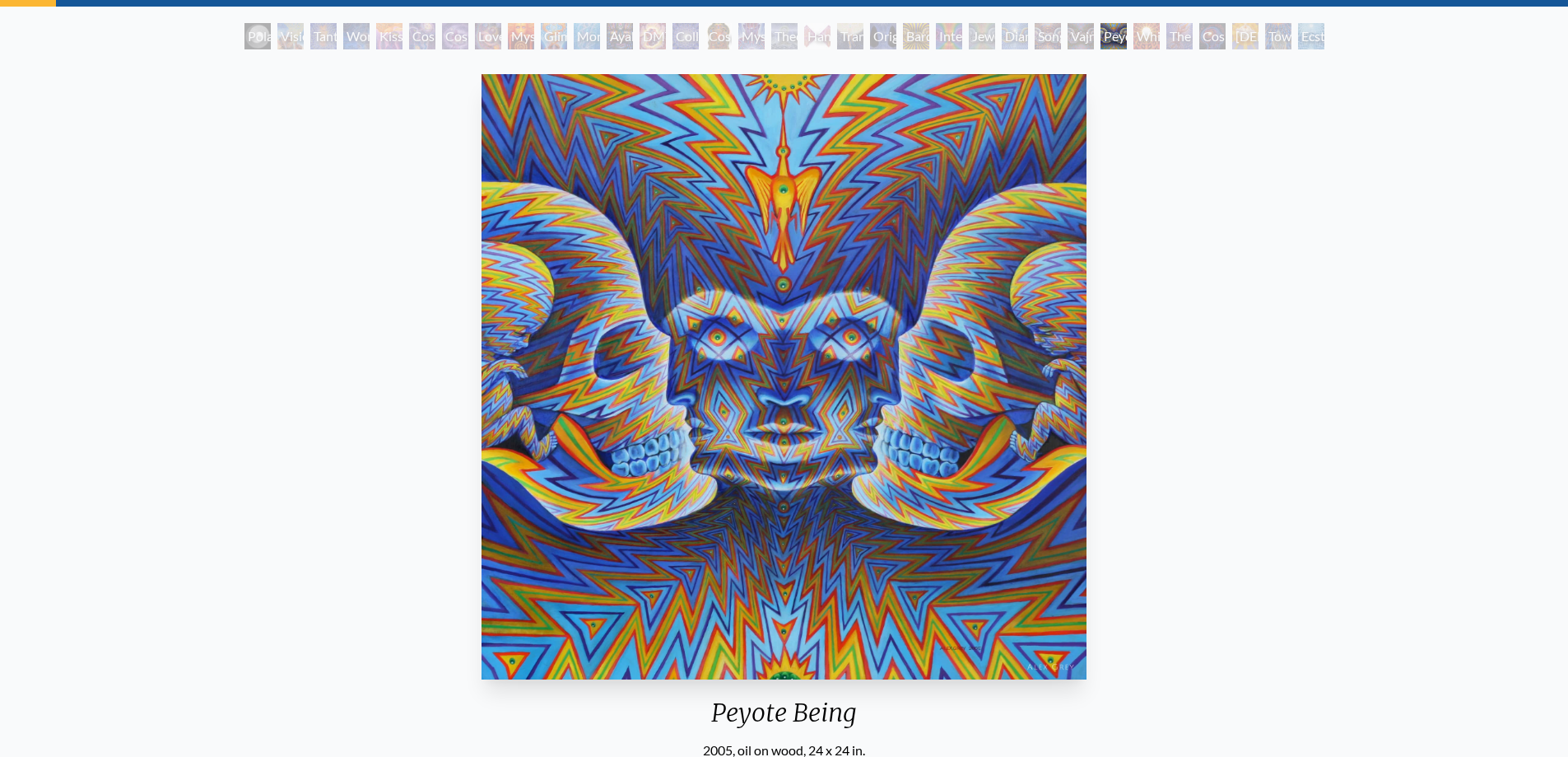
click at [1141, 44] on div "White Light" at bounding box center [1146, 36] width 26 height 26
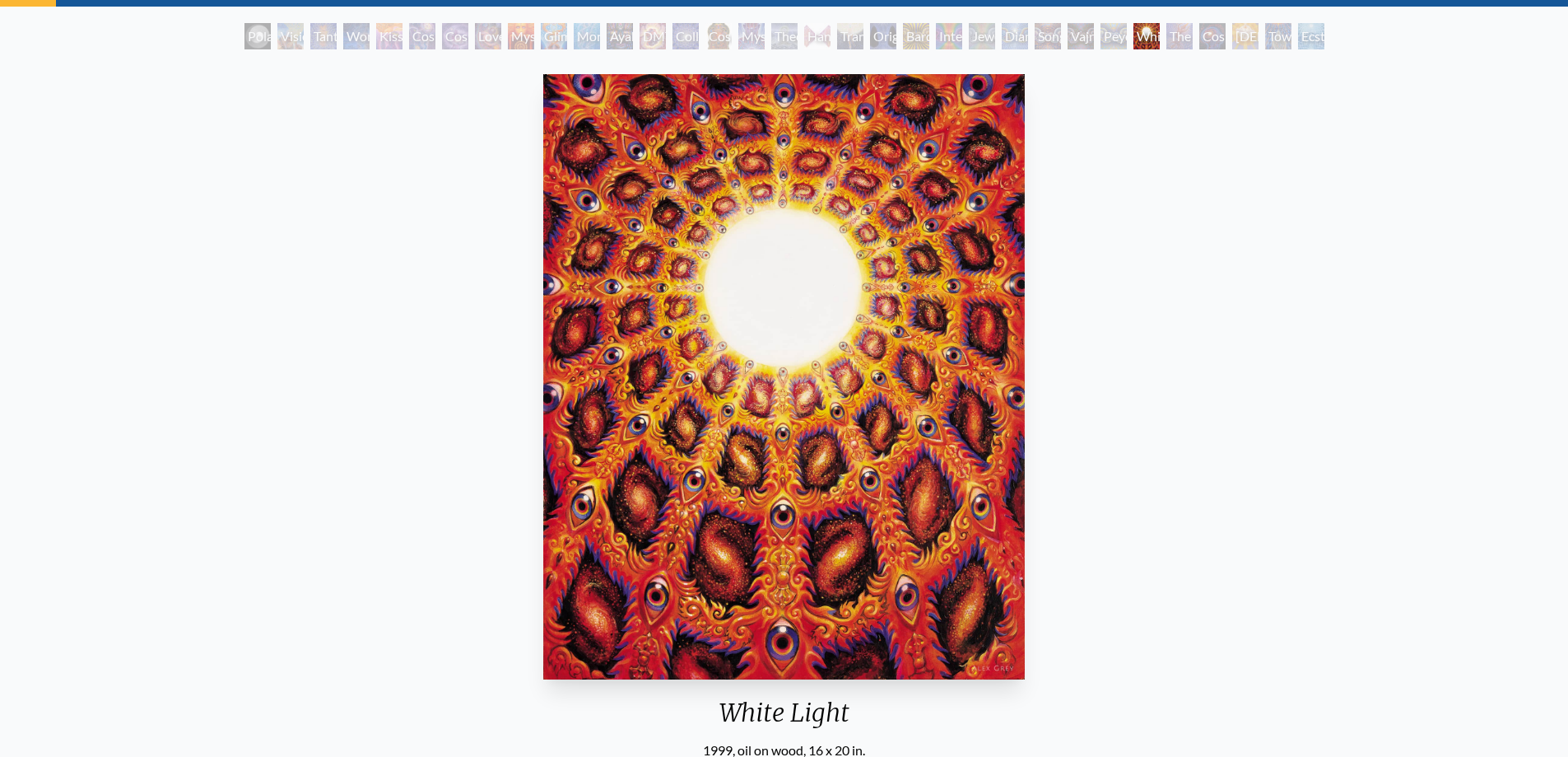
click at [1173, 47] on div "The Great Turn" at bounding box center [1178, 36] width 26 height 26
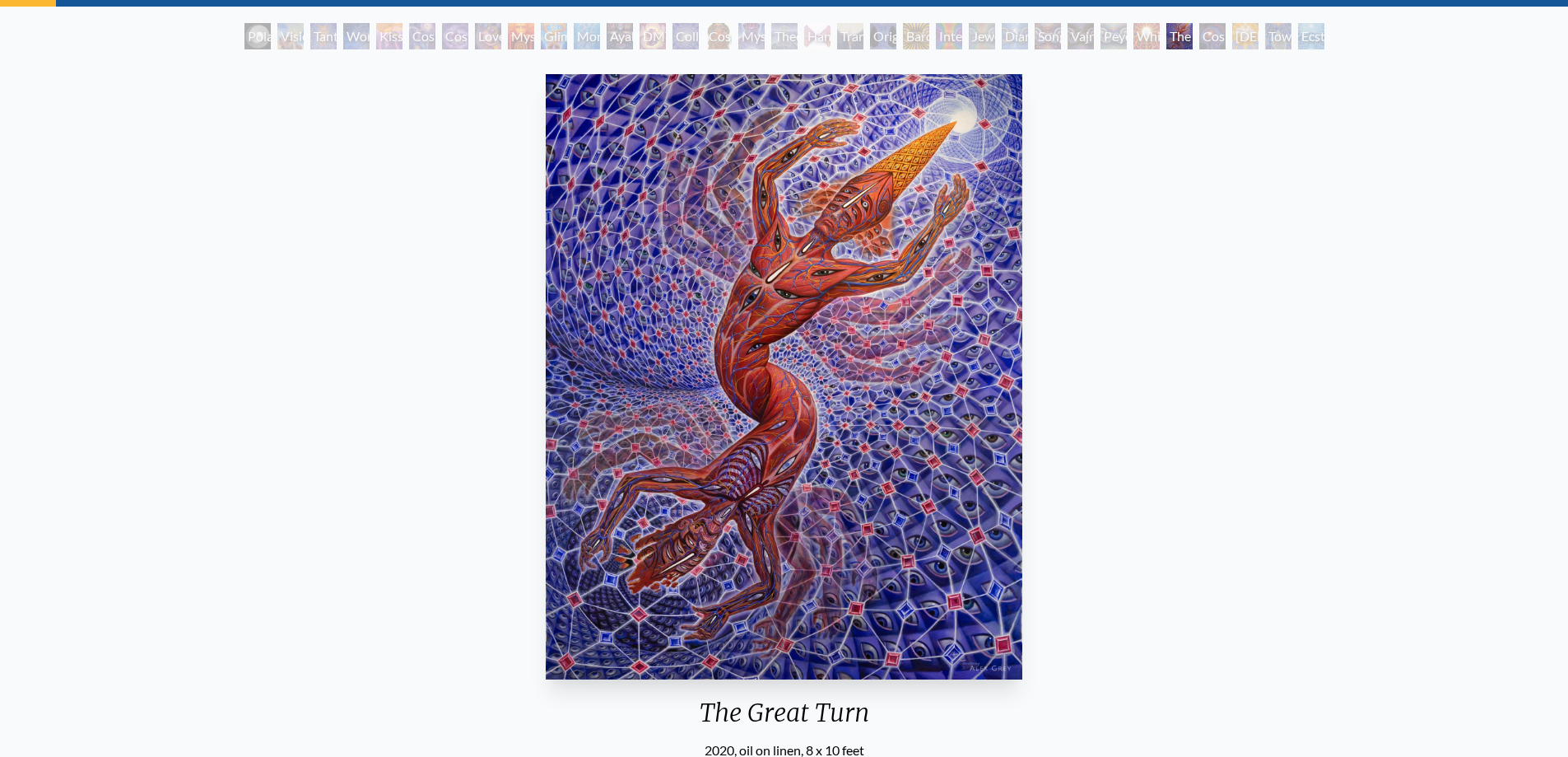
click at [1205, 45] on div "Cosmic Consciousness" at bounding box center [1212, 36] width 26 height 26
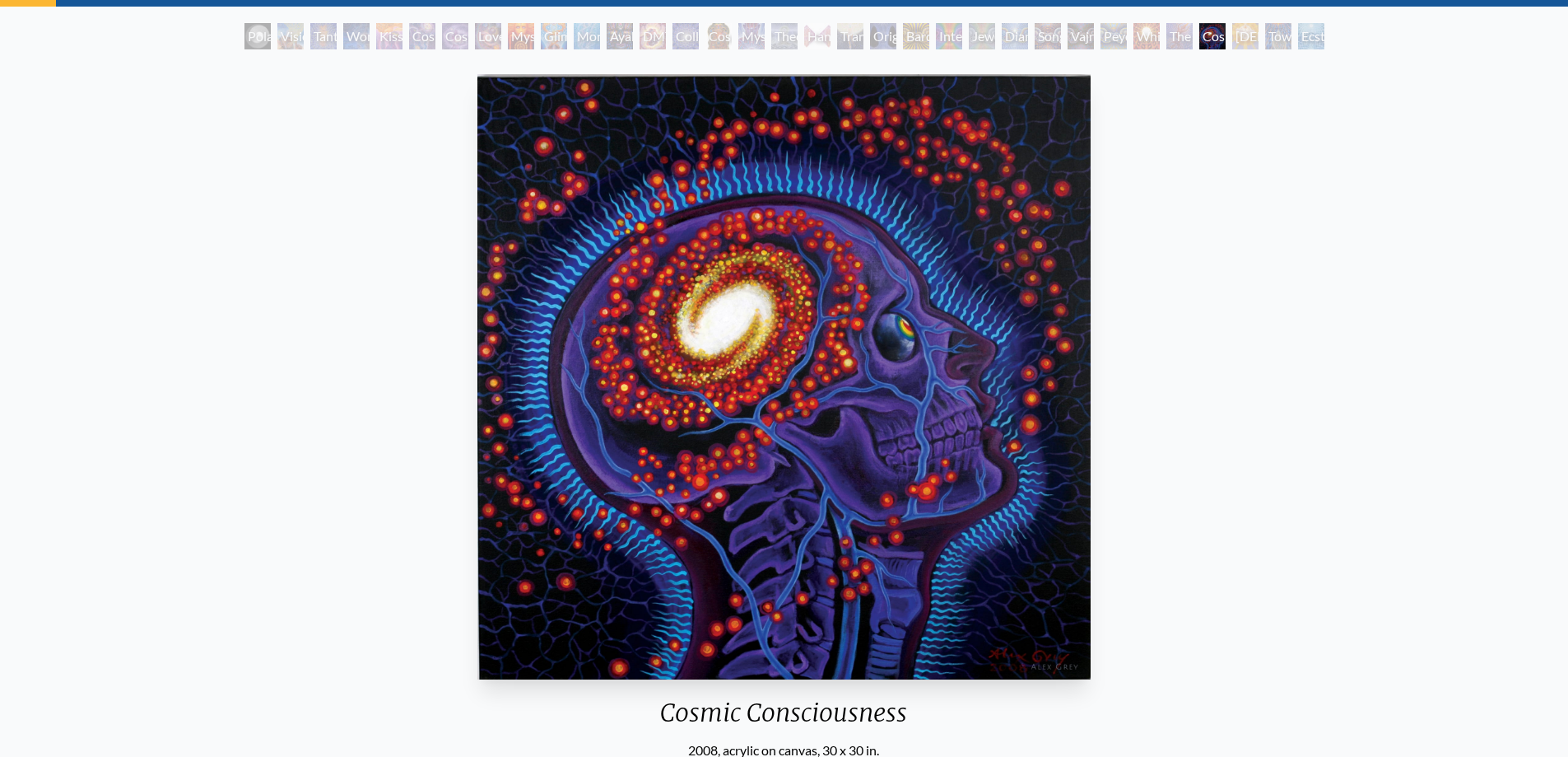
click at [1239, 48] on div "[DEMOGRAPHIC_DATA]" at bounding box center [1245, 36] width 26 height 26
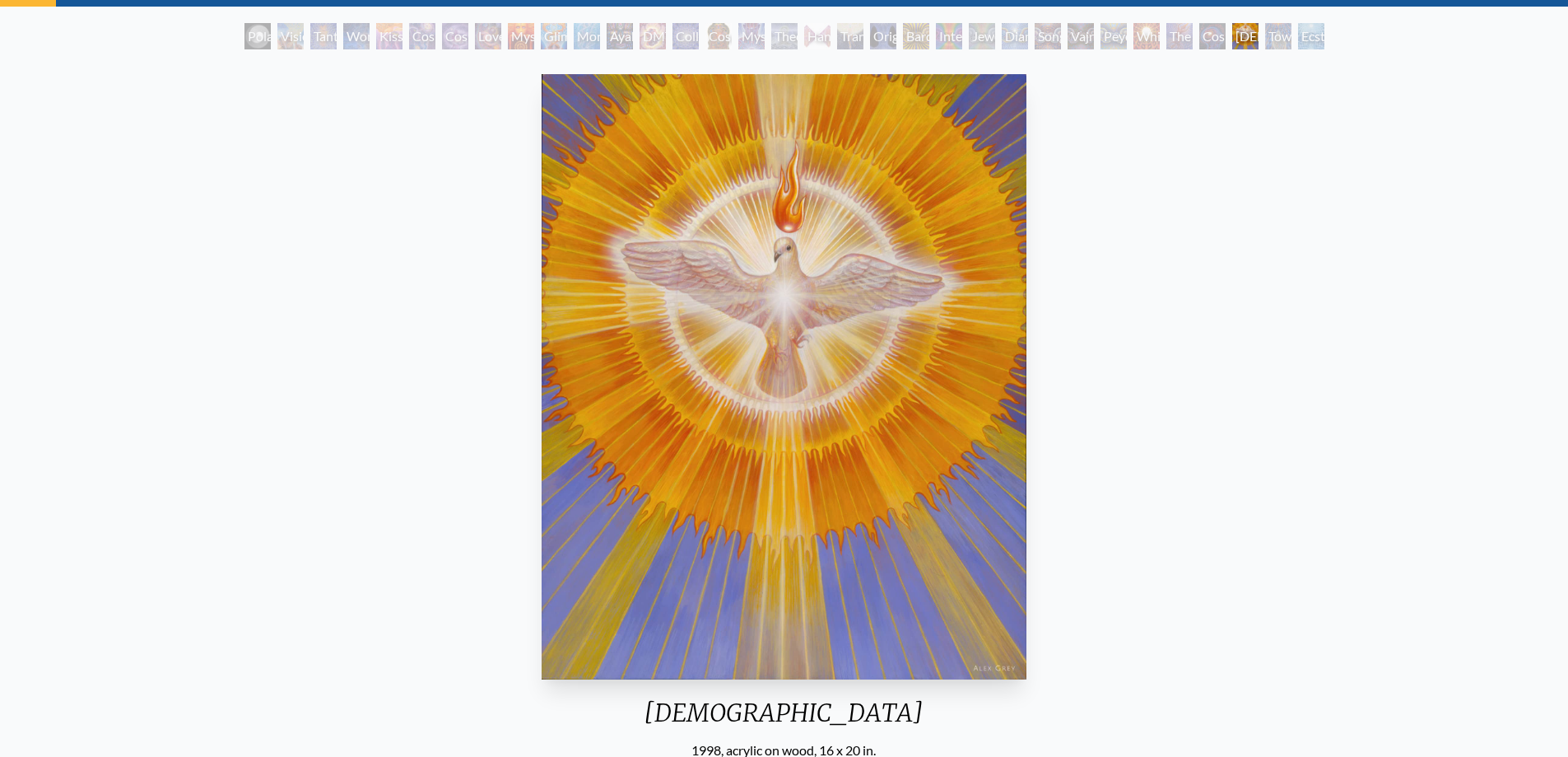
click at [1275, 43] on div "Toward the One" at bounding box center [1278, 36] width 26 height 26
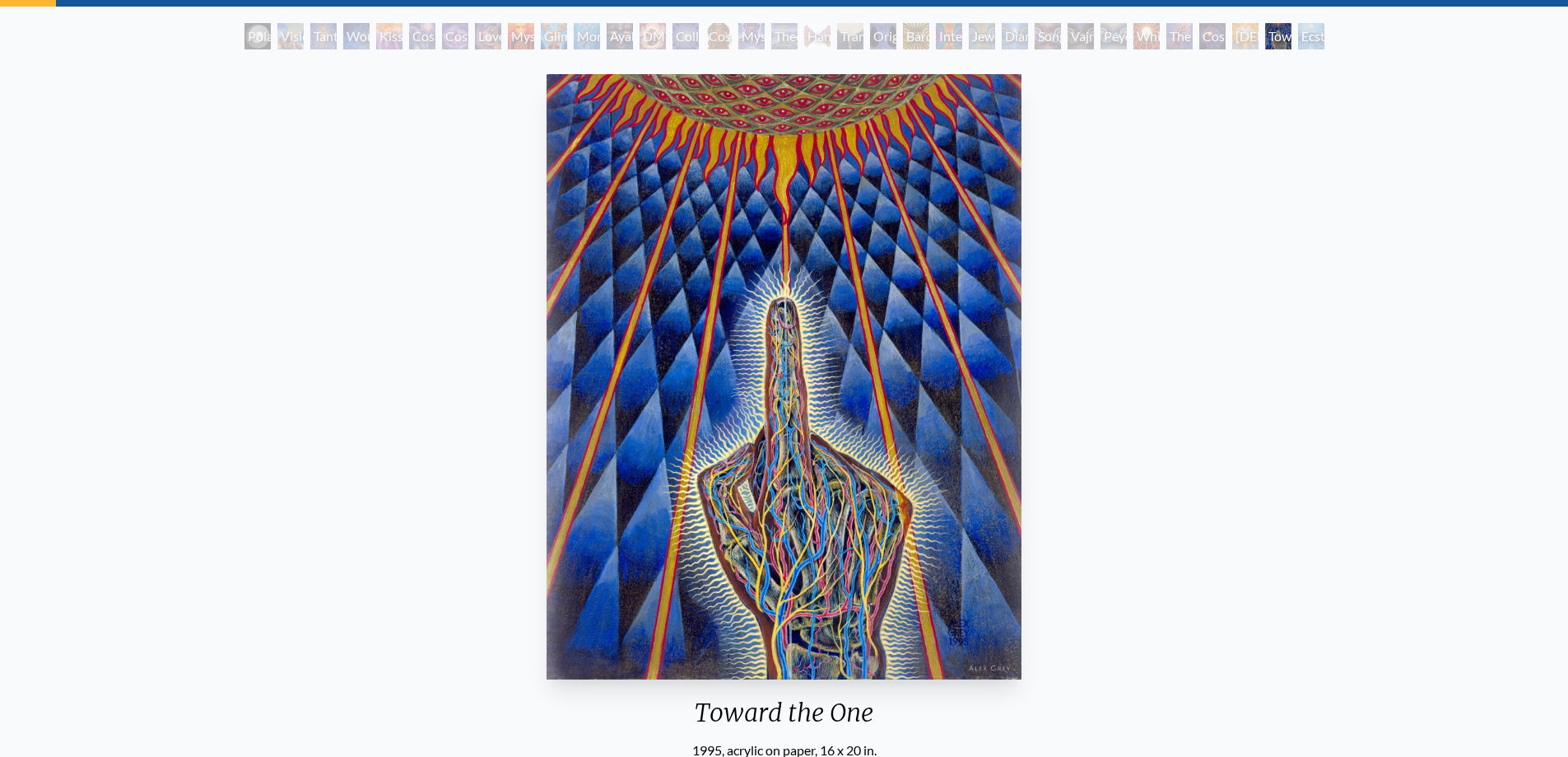
click at [1306, 48] on div "Ecstasy" at bounding box center [1311, 36] width 26 height 26
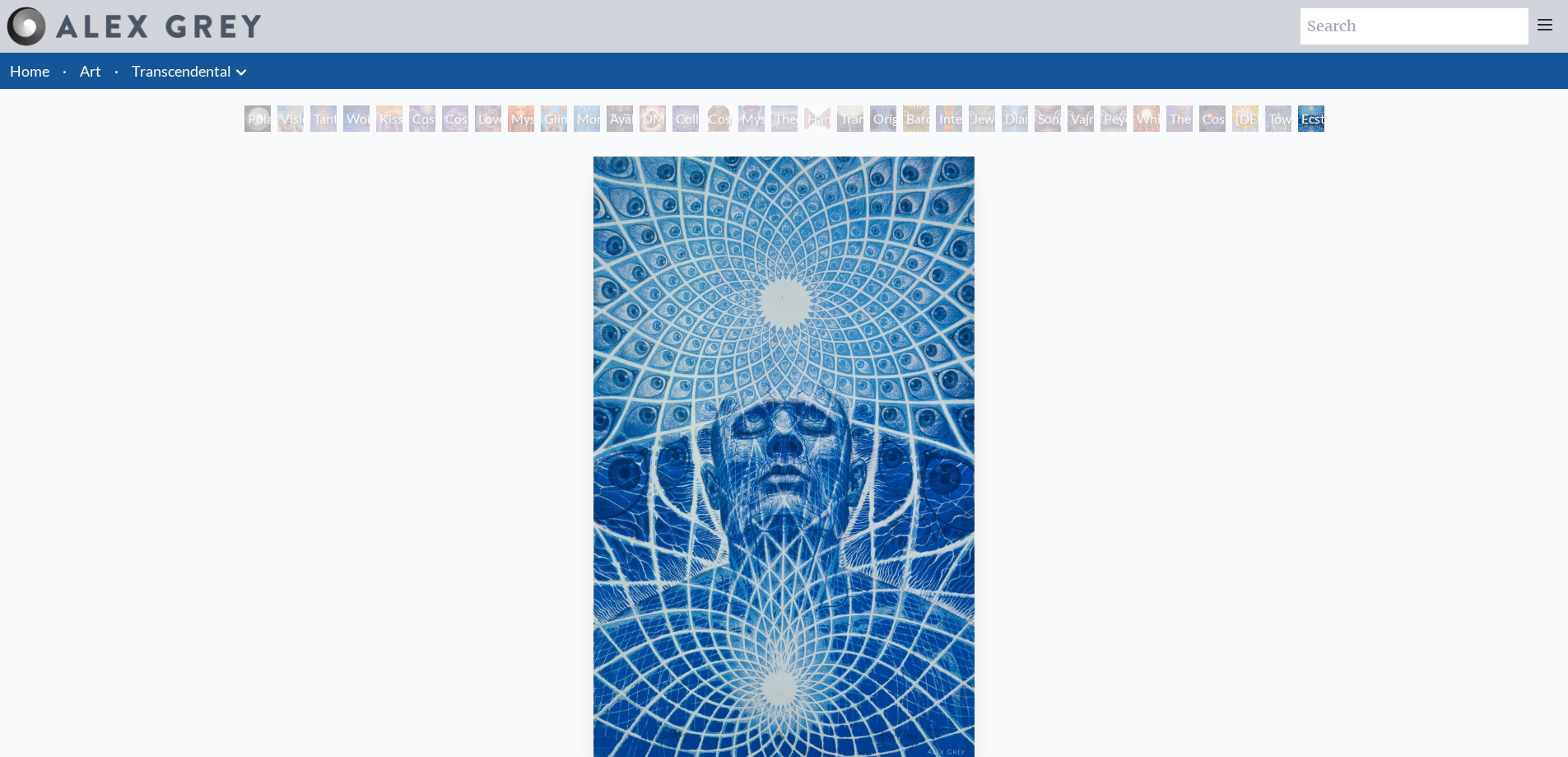
click at [162, 75] on link "Transcendental" at bounding box center [181, 71] width 99 height 23
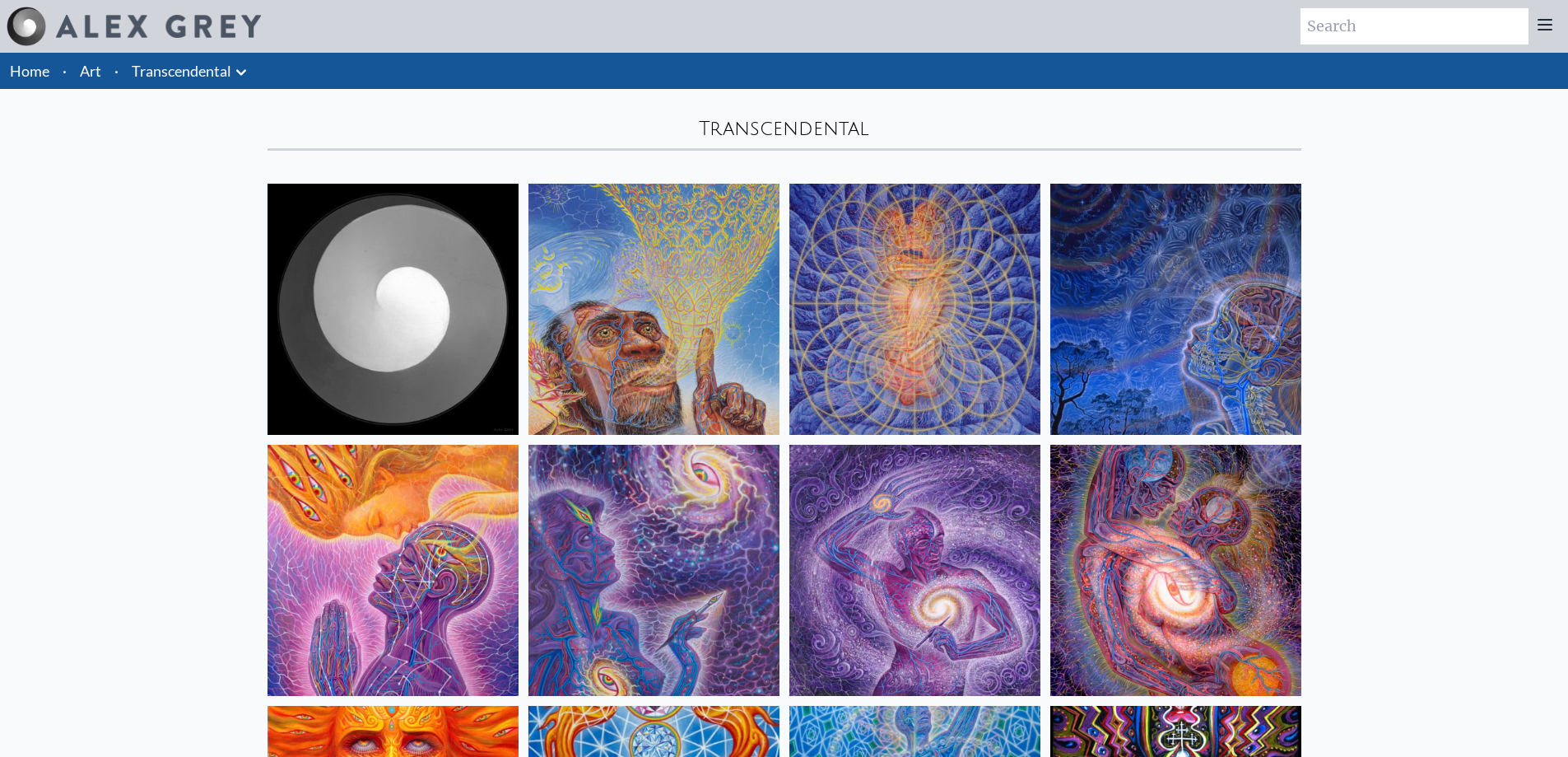
click at [31, 70] on link "Home" at bounding box center [29, 70] width 40 height 19
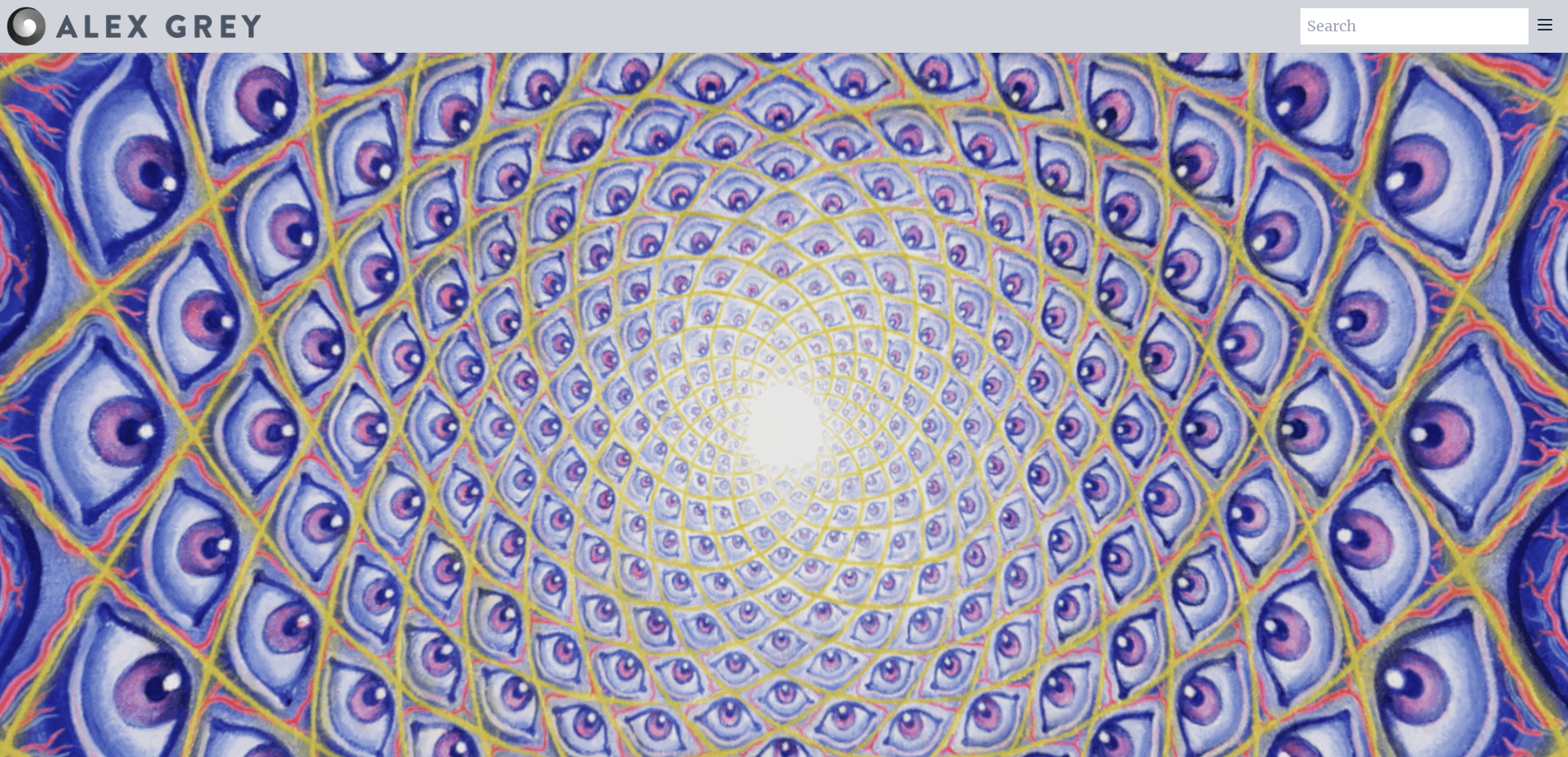
click at [1544, 29] on icon at bounding box center [1545, 24] width 14 height 10
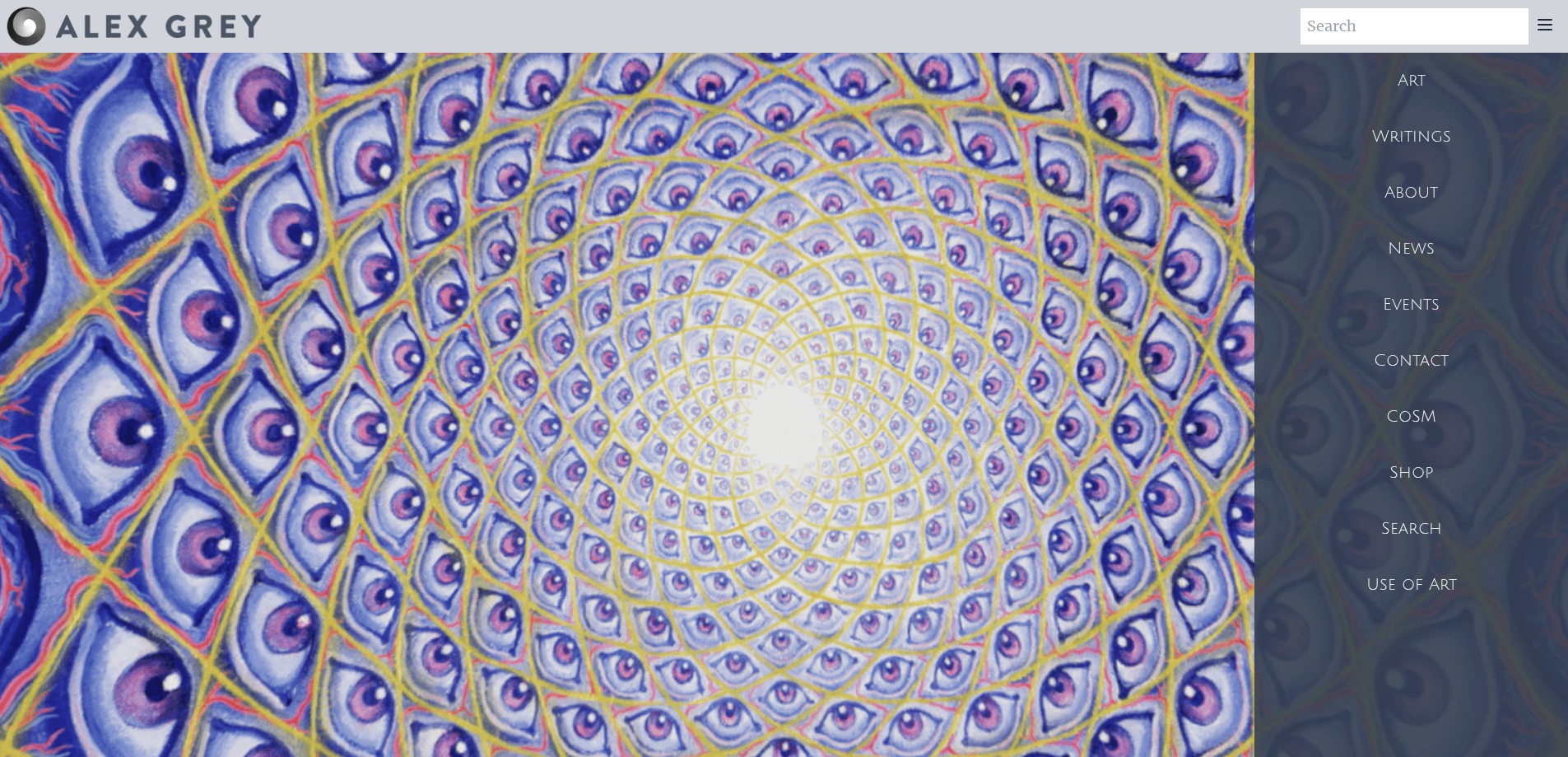
click at [1420, 474] on div "Shop" at bounding box center [1411, 472] width 314 height 56
